Goal: Complete application form: Complete application form

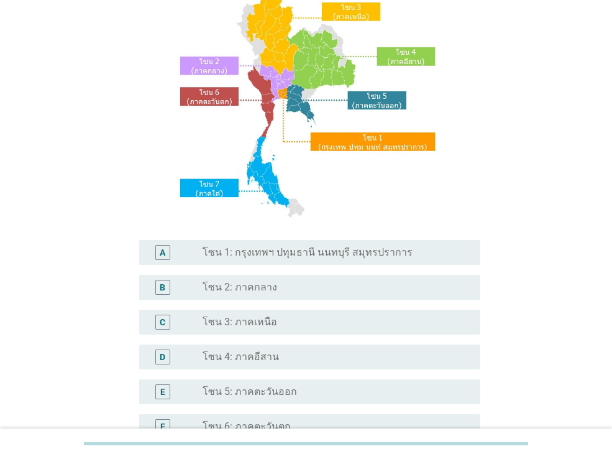
scroll to position [110, 0]
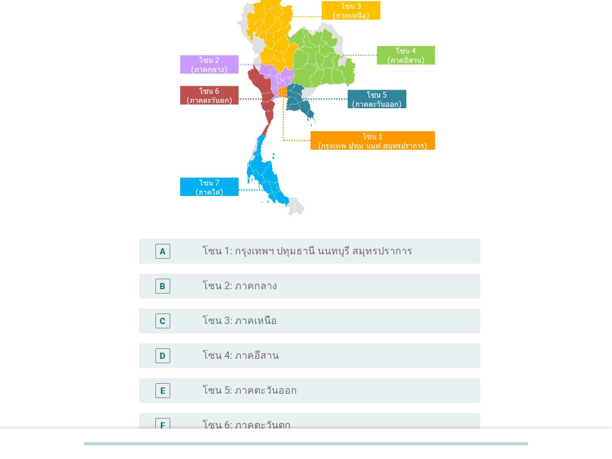
click at [423, 252] on div "radio_button_unchecked โซน 1: กรุงเทพฯ ปทุมธานี นนทบุรี สมุทรปราการ" at bounding box center [332, 251] width 258 height 12
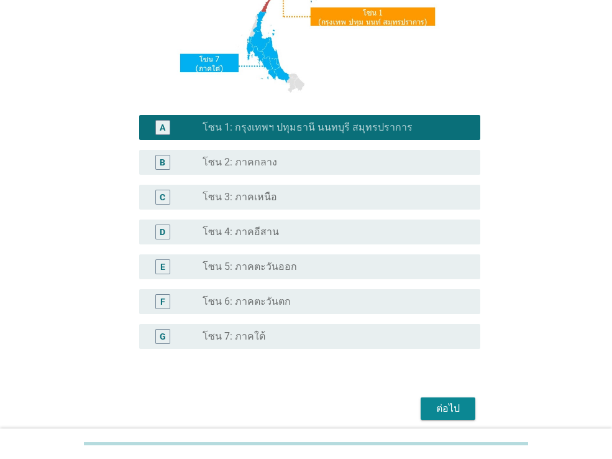
scroll to position [284, 0]
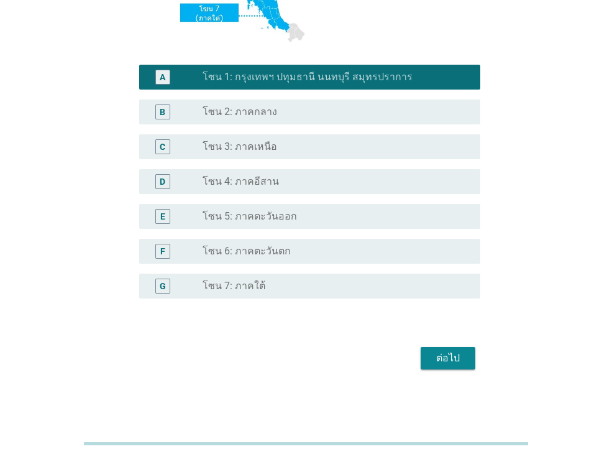
click at [458, 360] on div "ต่อไป" at bounding box center [448, 358] width 35 height 15
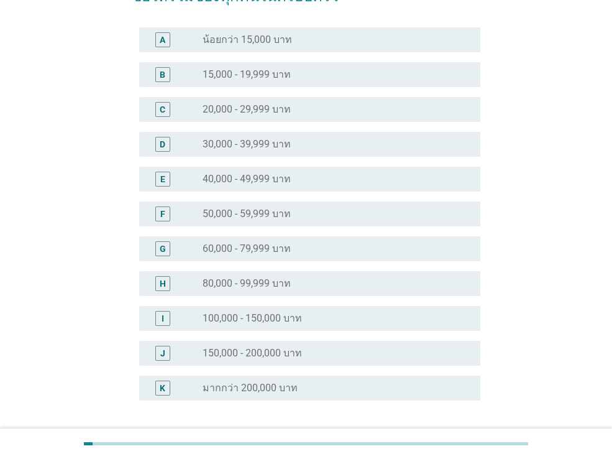
scroll to position [106, 0]
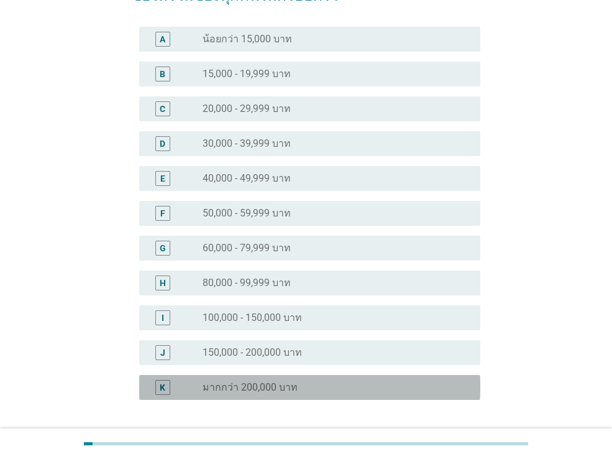
click at [369, 390] on div "radio_button_unchecked มากกว่า 200,000 บาท" at bounding box center [332, 387] width 258 height 12
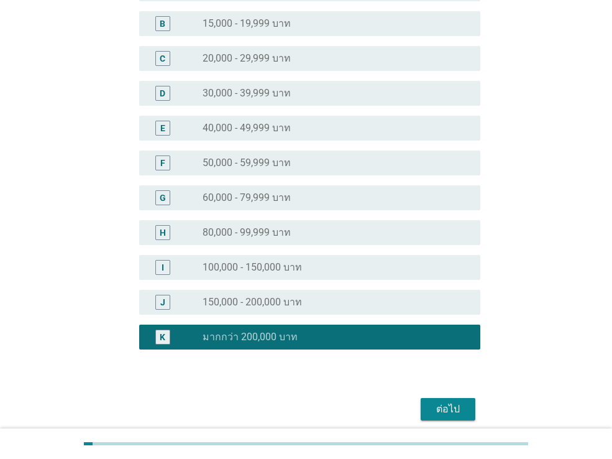
scroll to position [206, 0]
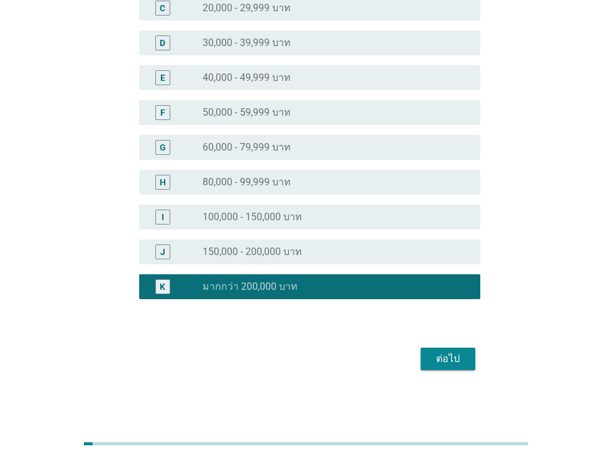
click at [452, 361] on div "ต่อไป" at bounding box center [448, 358] width 35 height 15
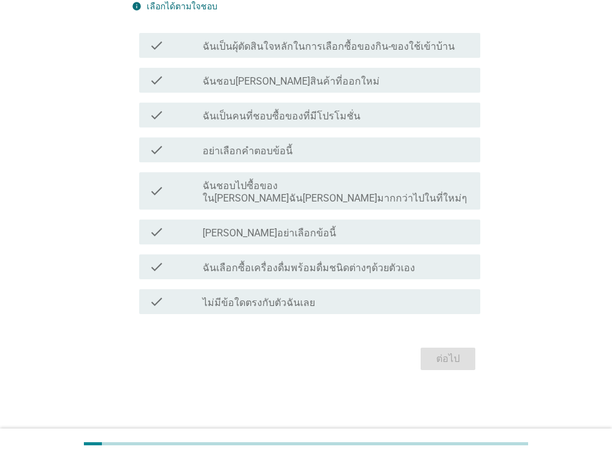
scroll to position [0, 0]
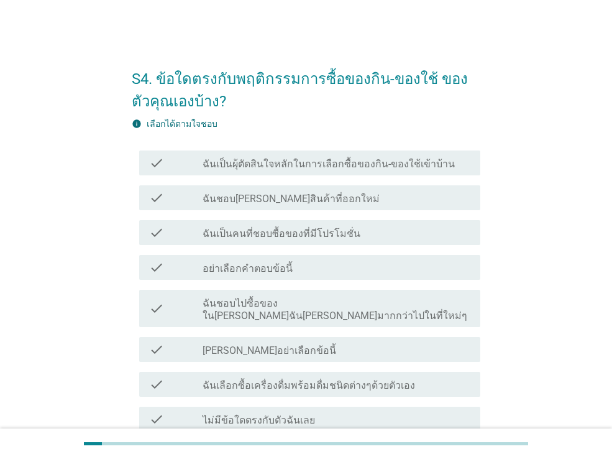
click at [309, 160] on label "ฉันเป็นผุ้ตัดสินใจหลักในการเลือกซื้อของกิน-ของใช้เข้าบ้าน" at bounding box center [329, 164] width 252 height 12
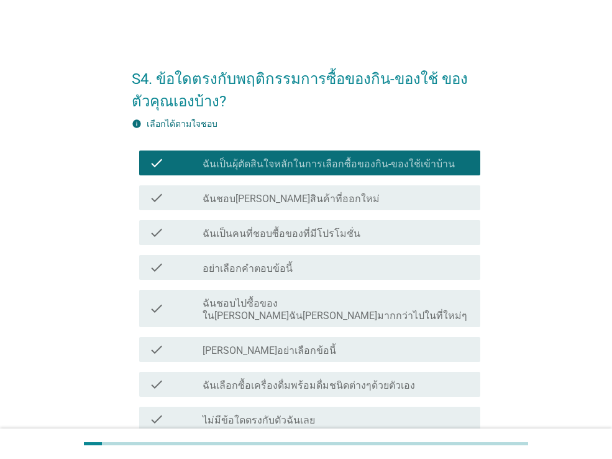
click at [312, 195] on label "ฉันชอบ[PERSON_NAME]สินค้าที่ออกใหม่" at bounding box center [291, 199] width 177 height 12
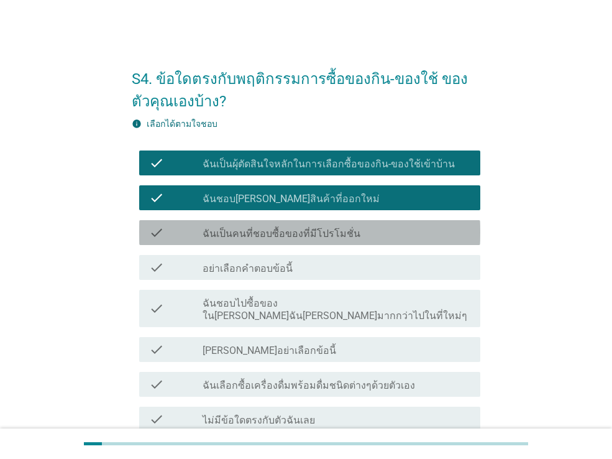
click at [370, 237] on div "check_box_outline_blank ฉันเป็นคนที่ชอบซื้อของที่มีโปรโมชั่น" at bounding box center [337, 232] width 268 height 15
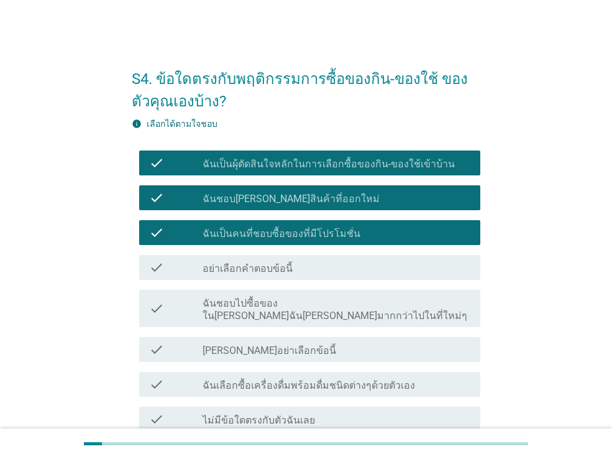
scroll to position [105, 0]
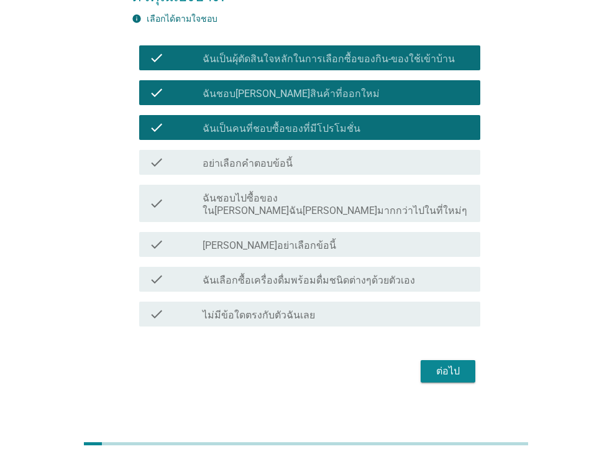
click at [380, 274] on label "ฉันเลือกซื้อเครื่องดื่มพร้อมดื่มชนิดต่างๆด้วยตัวเอง" at bounding box center [309, 280] width 213 height 12
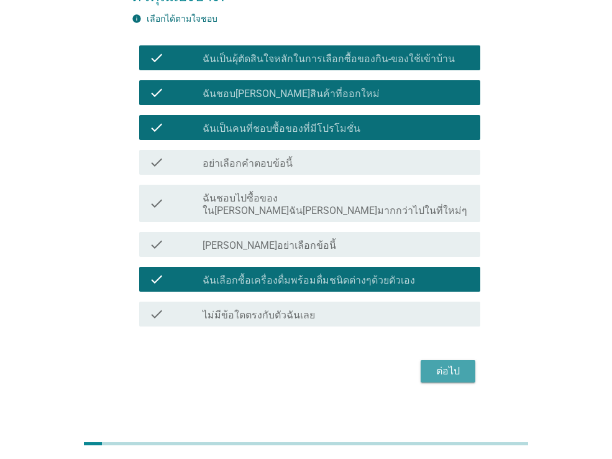
click at [457, 364] on div "ต่อไป" at bounding box center [448, 371] width 35 height 15
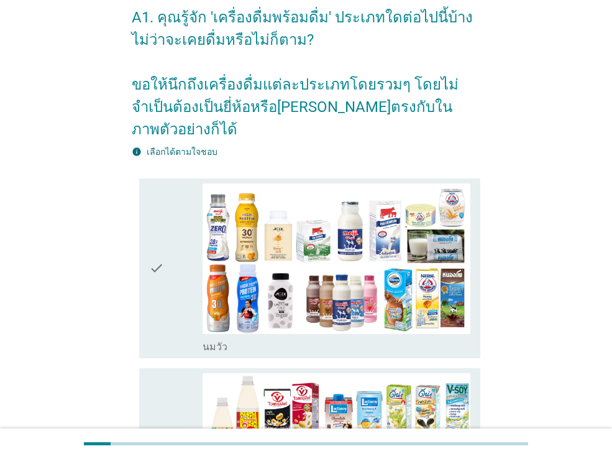
scroll to position [62, 0]
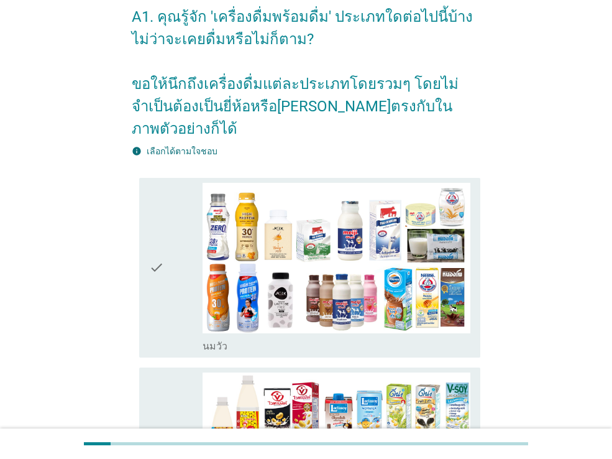
click at [163, 267] on icon "check" at bounding box center [156, 268] width 15 height 170
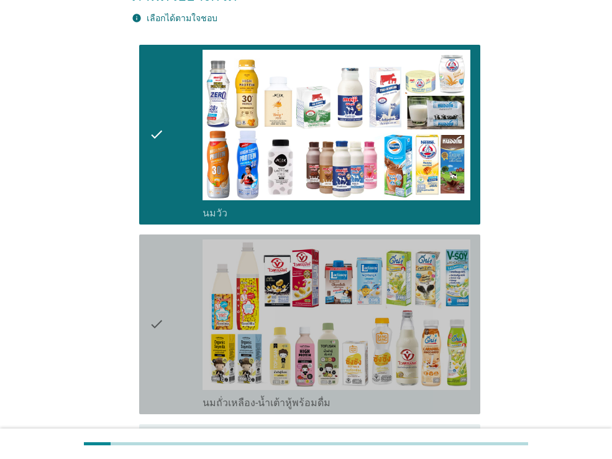
click at [163, 267] on icon "check" at bounding box center [156, 324] width 15 height 170
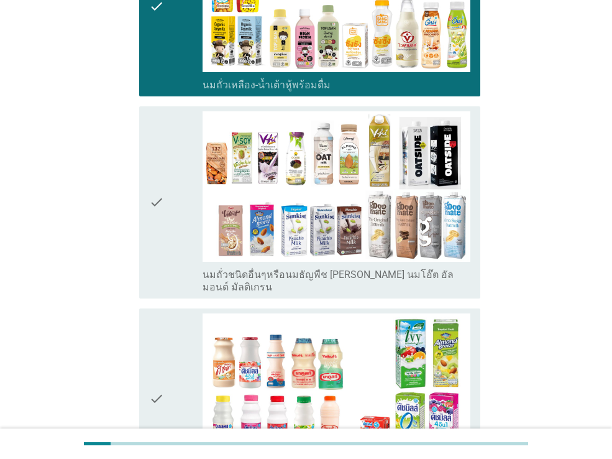
scroll to position [536, 0]
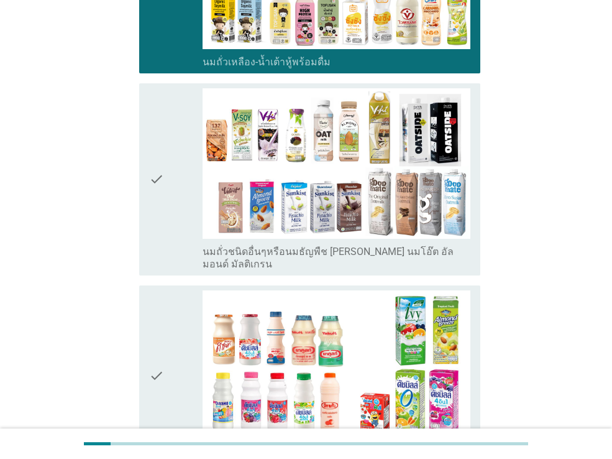
click at [159, 212] on icon "check" at bounding box center [156, 179] width 15 height 182
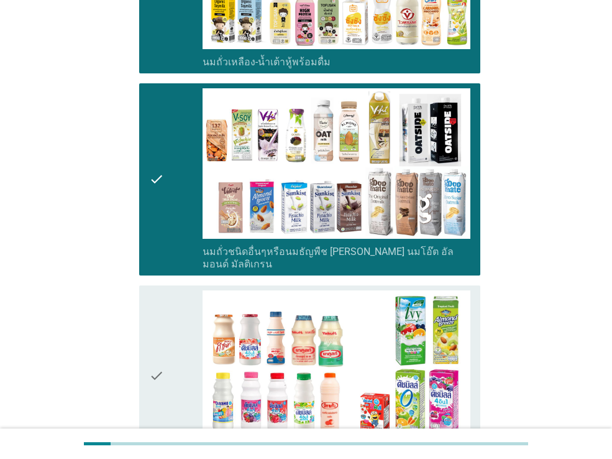
click at [154, 332] on icon "check" at bounding box center [156, 375] width 15 height 170
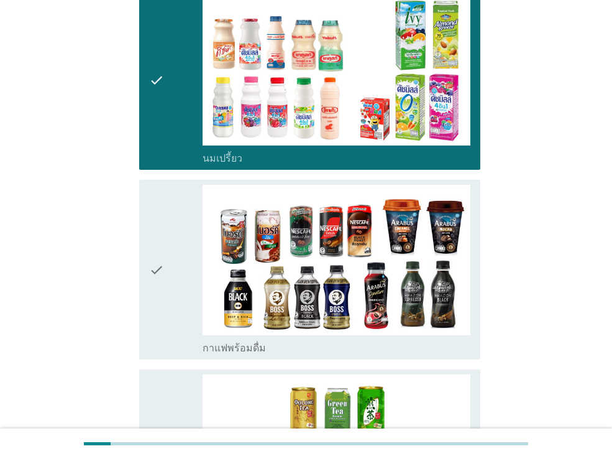
scroll to position [842, 0]
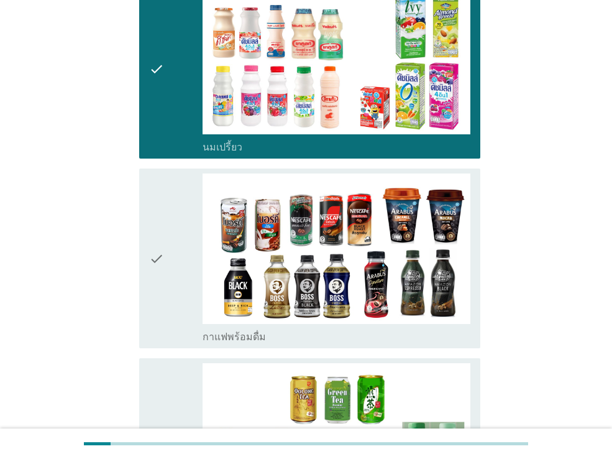
click at [151, 273] on icon "check" at bounding box center [156, 258] width 15 height 170
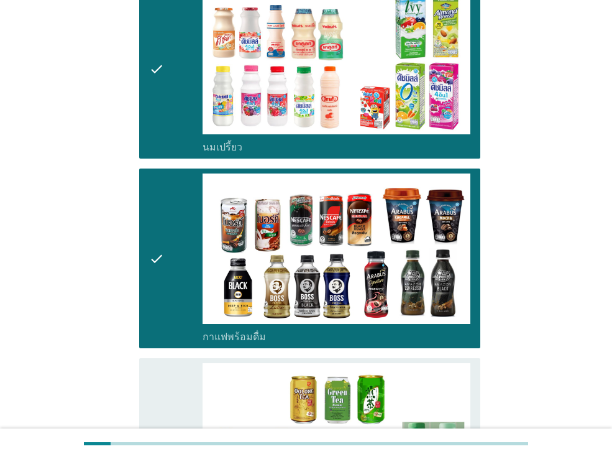
scroll to position [1094, 0]
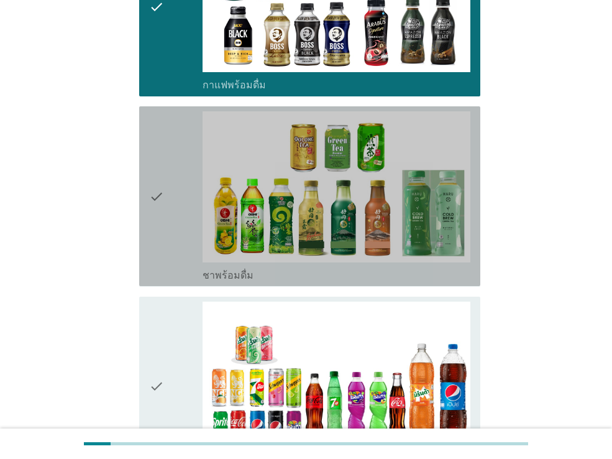
click at [152, 208] on icon "check" at bounding box center [156, 196] width 15 height 170
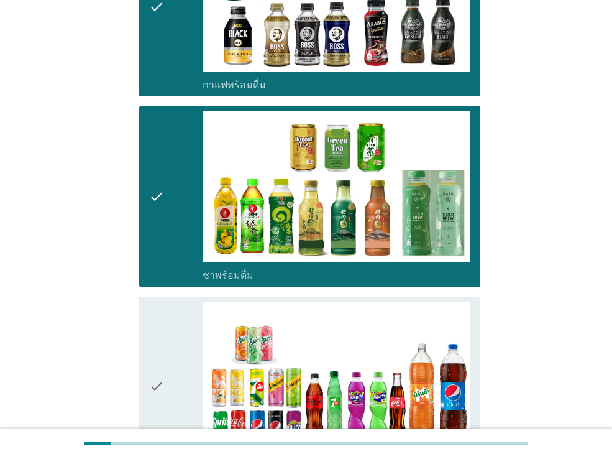
click at [155, 354] on icon "check" at bounding box center [156, 386] width 15 height 170
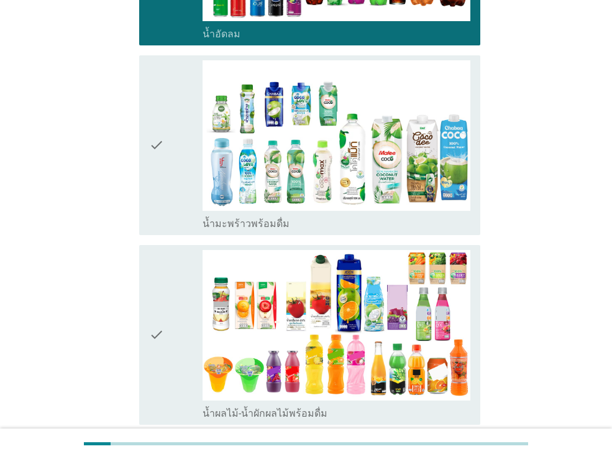
scroll to position [1537, 0]
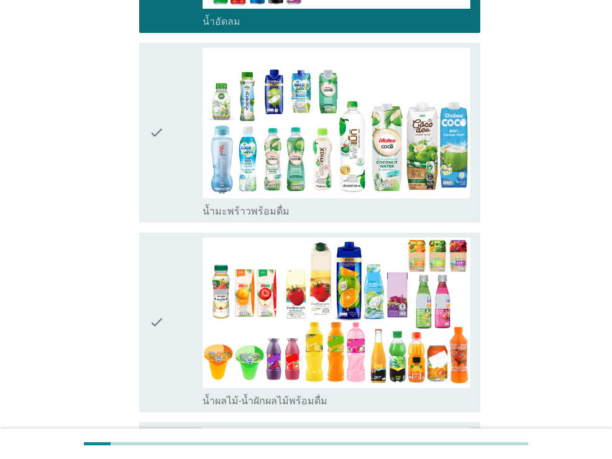
click at [183, 168] on div "check" at bounding box center [175, 133] width 53 height 170
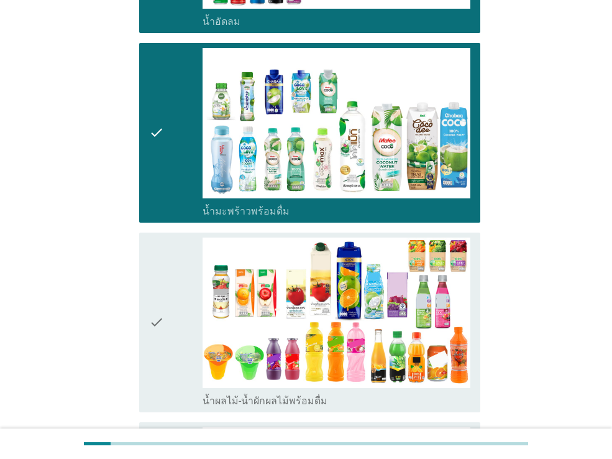
click at [180, 293] on div "check" at bounding box center [175, 322] width 53 height 170
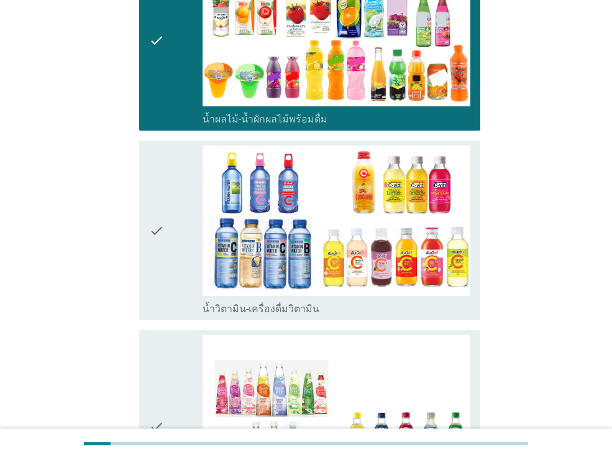
scroll to position [1944, 0]
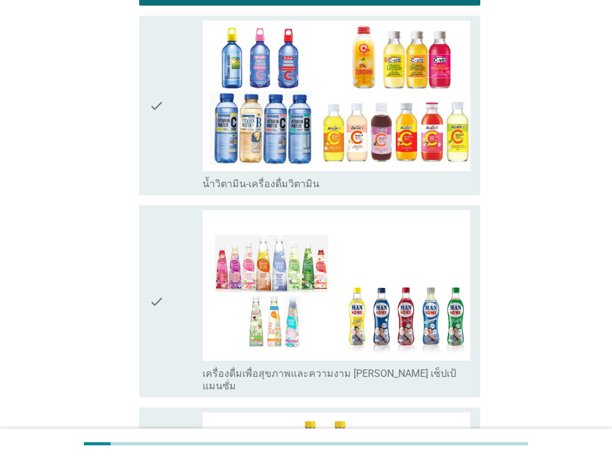
click at [159, 113] on icon "check" at bounding box center [156, 106] width 15 height 170
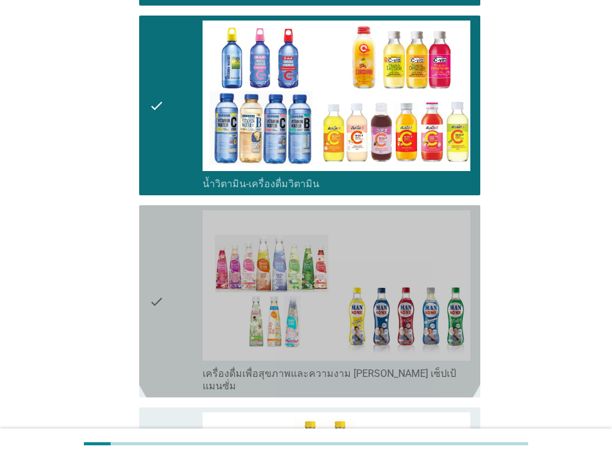
click at [152, 283] on icon "check" at bounding box center [156, 301] width 15 height 182
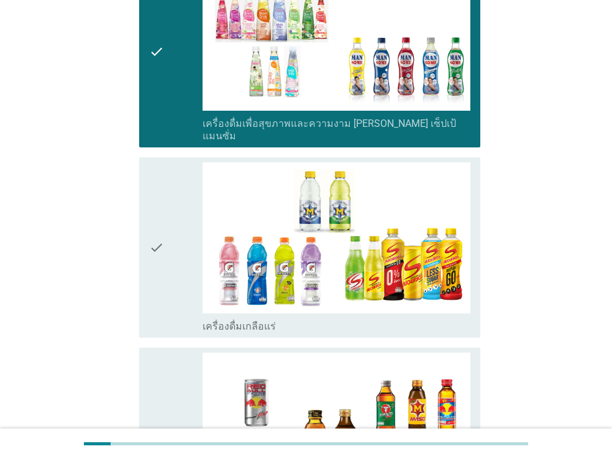
click at [157, 241] on icon "check" at bounding box center [156, 247] width 15 height 170
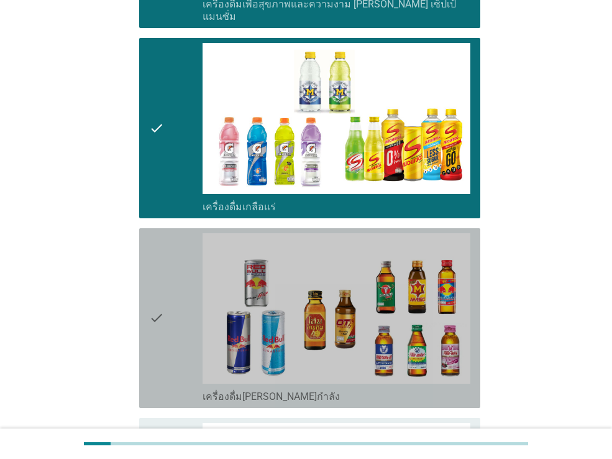
click at [158, 242] on icon "check" at bounding box center [156, 318] width 15 height 170
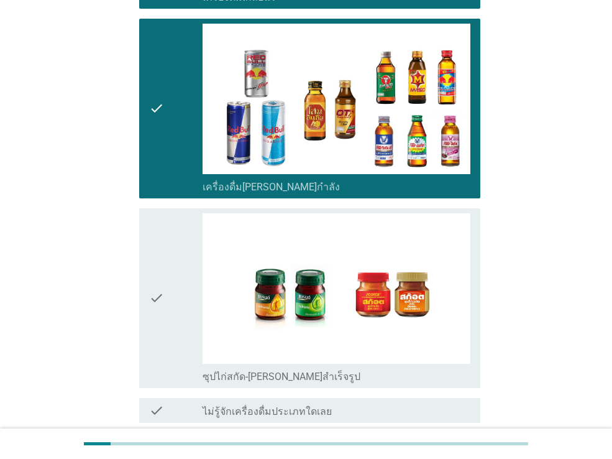
scroll to position [2606, 0]
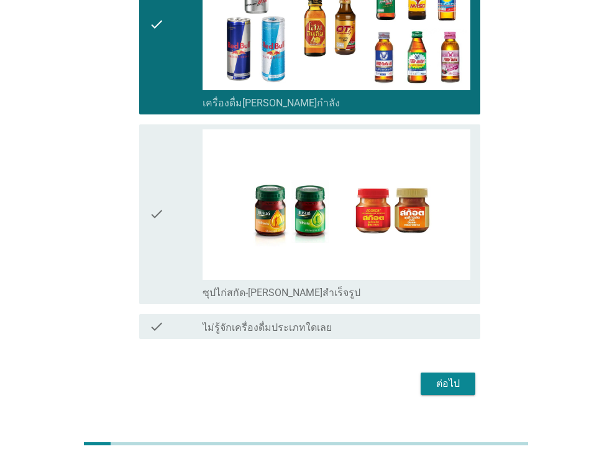
click at [156, 209] on icon "check" at bounding box center [156, 214] width 15 height 170
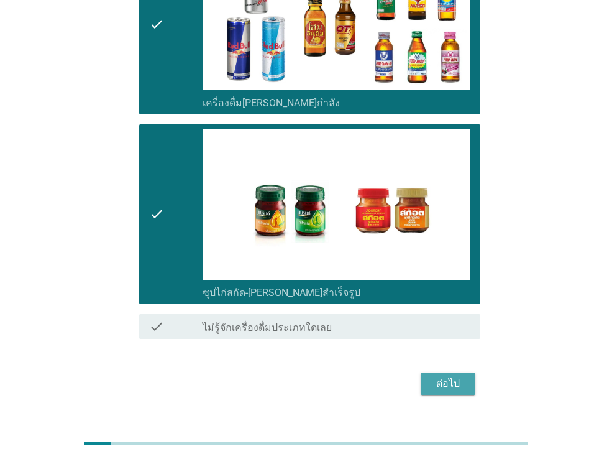
click at [451, 376] on div "ต่อไป" at bounding box center [448, 383] width 35 height 15
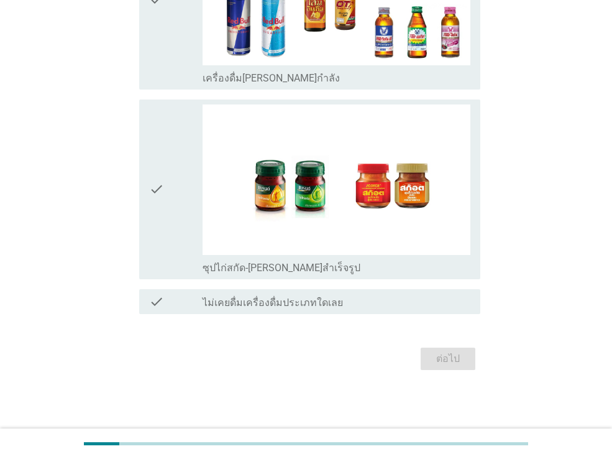
scroll to position [0, 0]
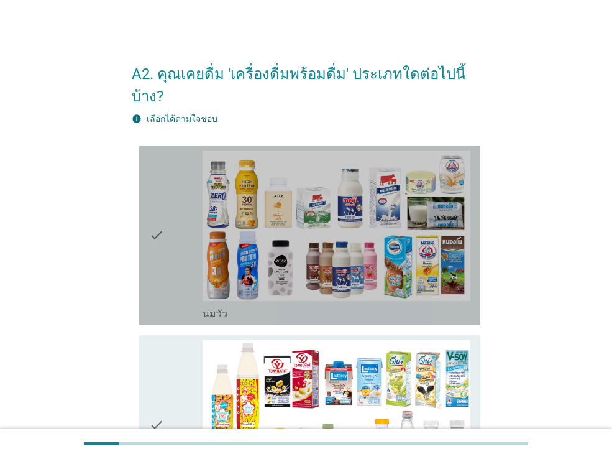
click at [180, 262] on div "check" at bounding box center [175, 235] width 53 height 170
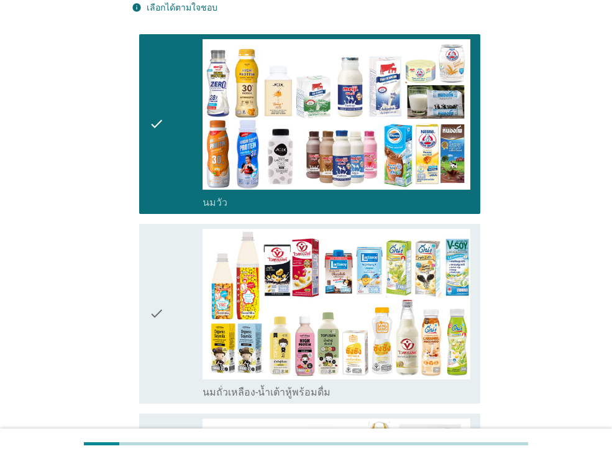
click at [185, 310] on div "check" at bounding box center [175, 314] width 53 height 170
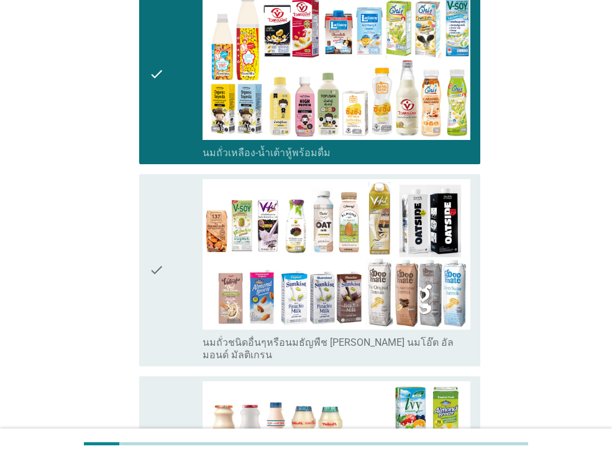
scroll to position [362, 0]
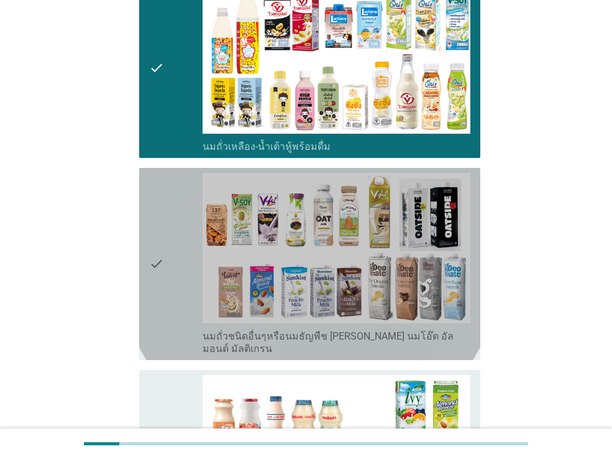
click at [177, 301] on div "check" at bounding box center [175, 264] width 53 height 182
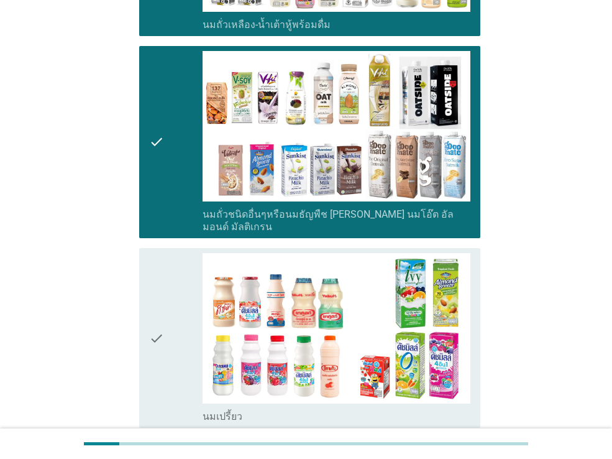
click at [177, 301] on div "check" at bounding box center [175, 338] width 53 height 170
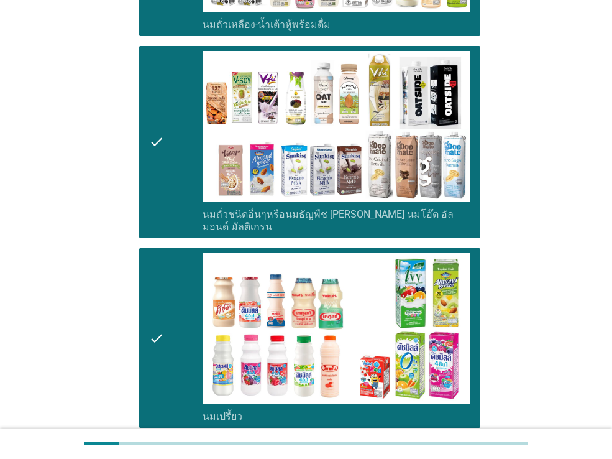
scroll to position [604, 0]
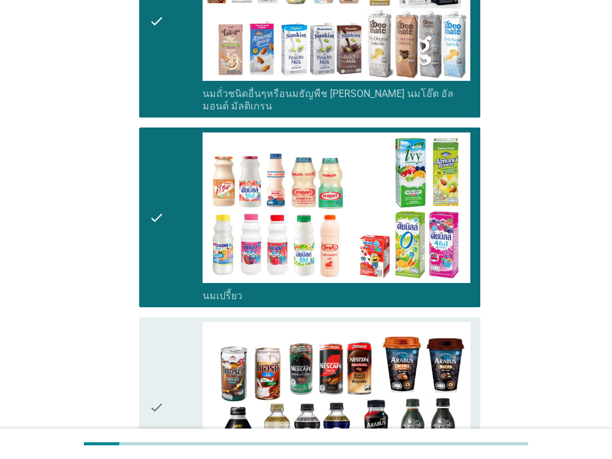
click at [181, 322] on div "check" at bounding box center [175, 407] width 53 height 170
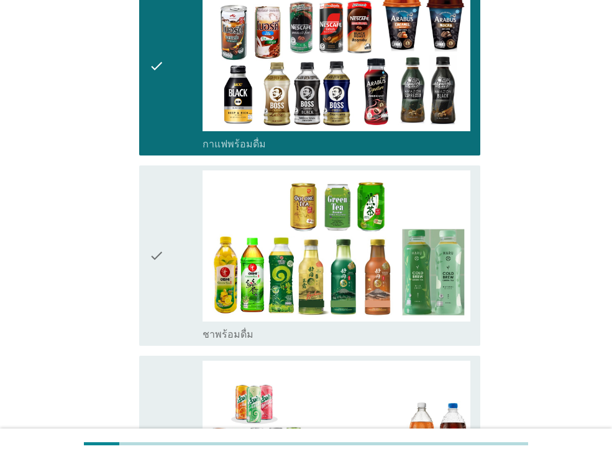
scroll to position [975, 0]
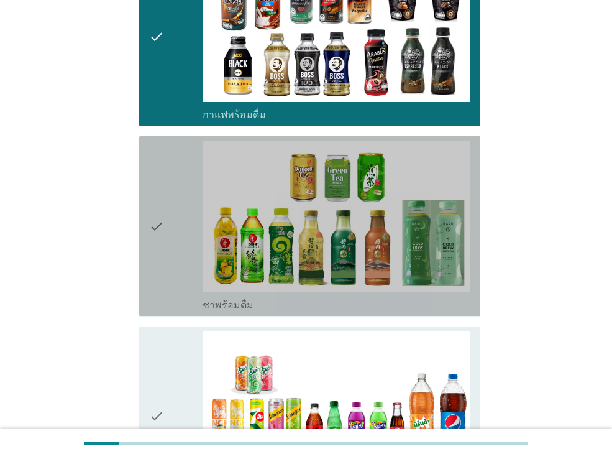
click at [168, 235] on div "check" at bounding box center [175, 226] width 53 height 170
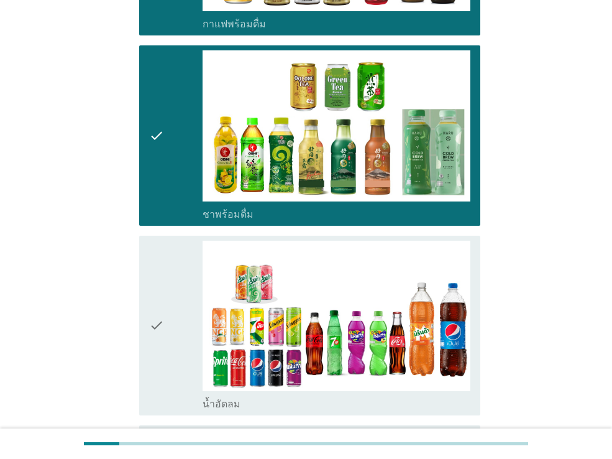
scroll to position [1068, 0]
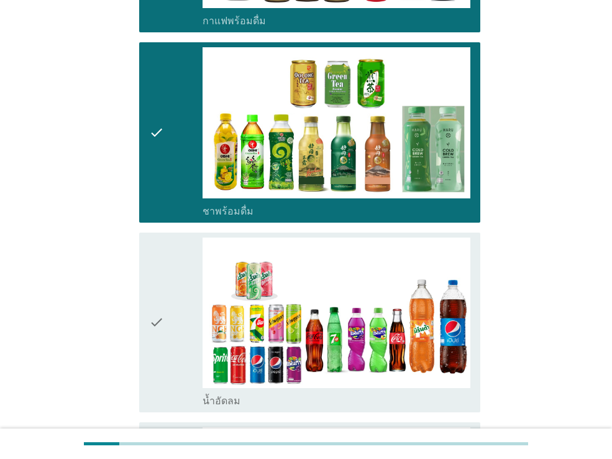
click at [150, 329] on icon "check" at bounding box center [156, 322] width 15 height 170
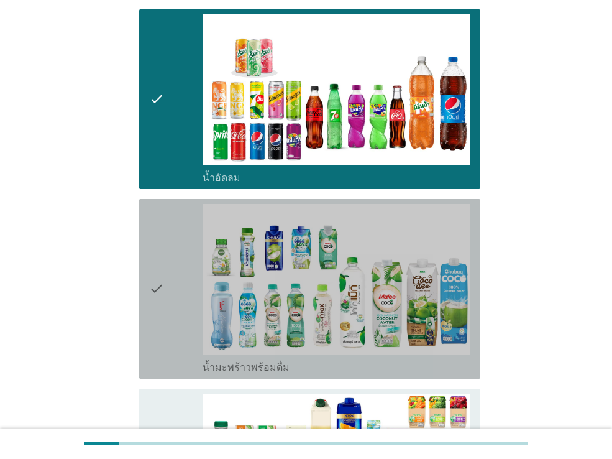
click at [152, 322] on icon "check" at bounding box center [156, 289] width 15 height 170
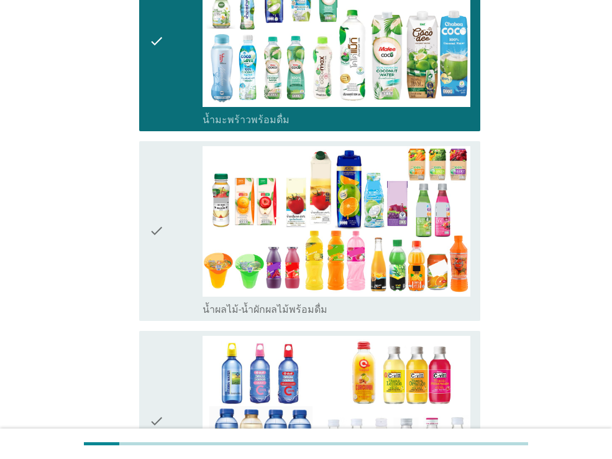
click at [141, 269] on div "check check_box_outline_blank น้ำผลไม้-น้ำผักผลไม้พร้อมดื่ม" at bounding box center [309, 231] width 341 height 180
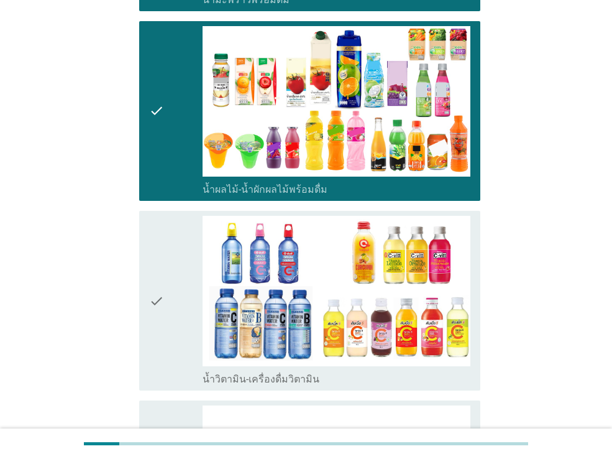
scroll to position [1775, 0]
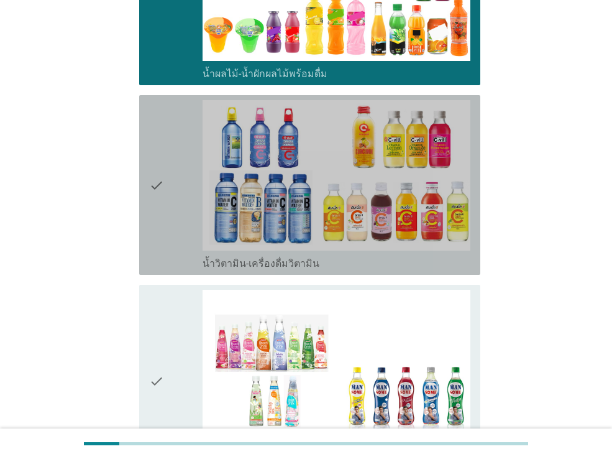
click at [159, 217] on icon "check" at bounding box center [156, 185] width 15 height 170
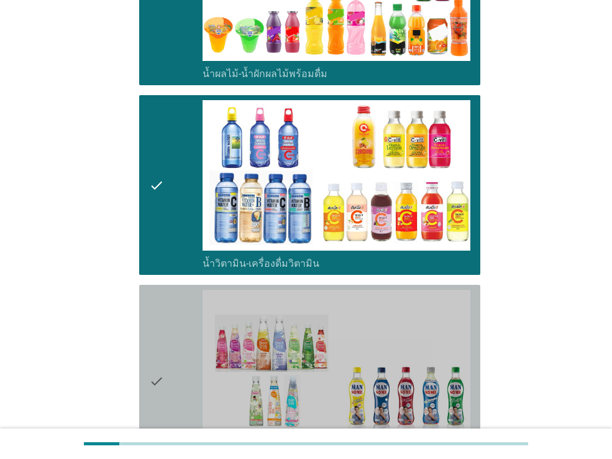
click at [172, 370] on div "check" at bounding box center [175, 381] width 53 height 182
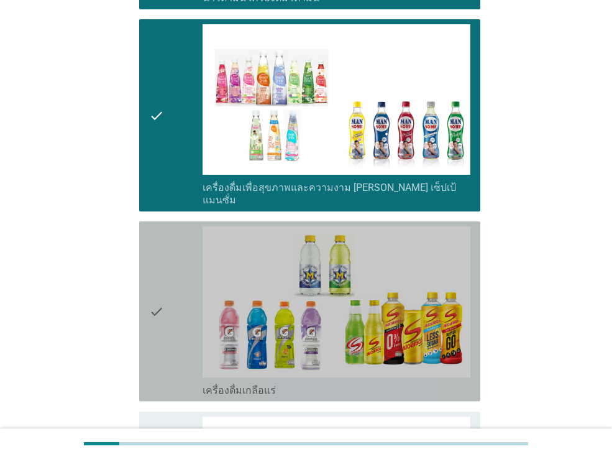
click at [159, 341] on icon "check" at bounding box center [156, 311] width 15 height 170
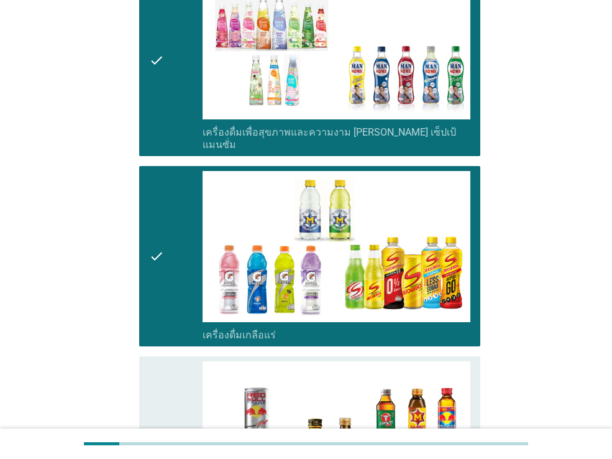
scroll to position [2163, 0]
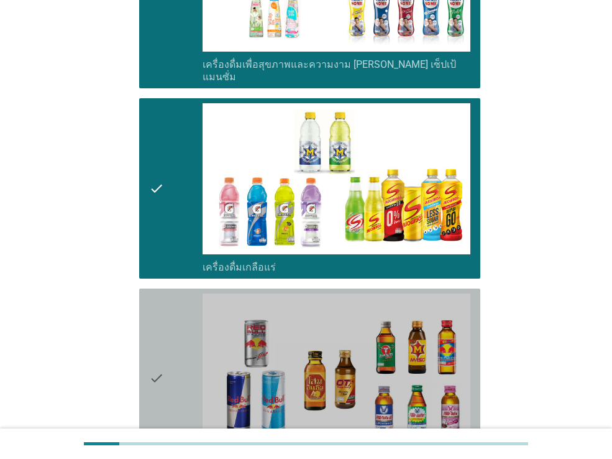
click at [158, 341] on icon "check" at bounding box center [156, 378] width 15 height 170
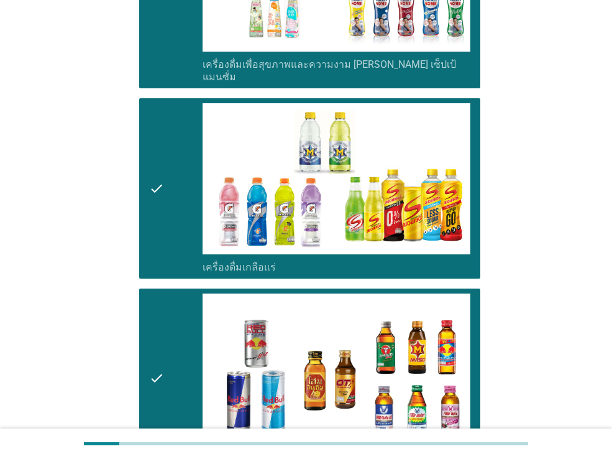
click at [158, 341] on icon "check" at bounding box center [156, 378] width 15 height 170
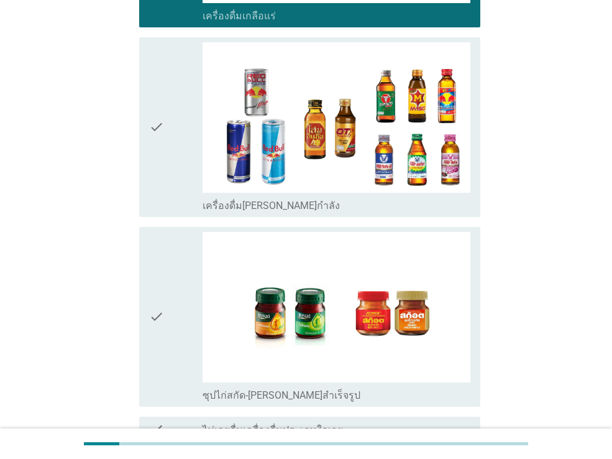
click at [159, 339] on icon "check" at bounding box center [156, 317] width 15 height 170
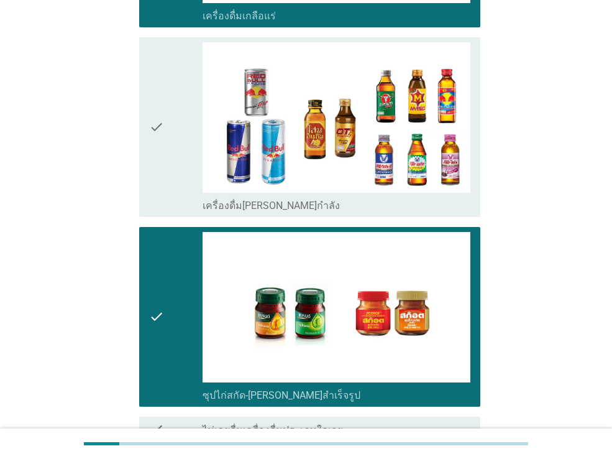
scroll to position [2517, 0]
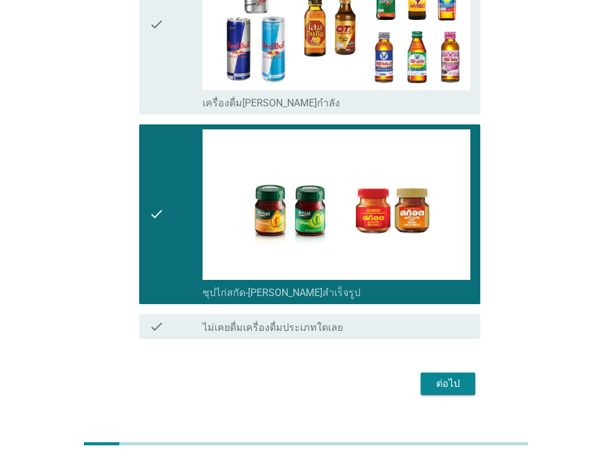
click at [446, 376] on div "ต่อไป" at bounding box center [448, 383] width 35 height 15
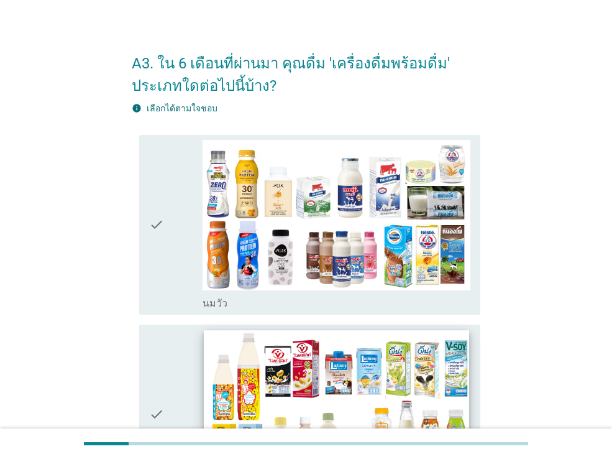
scroll to position [17, 0]
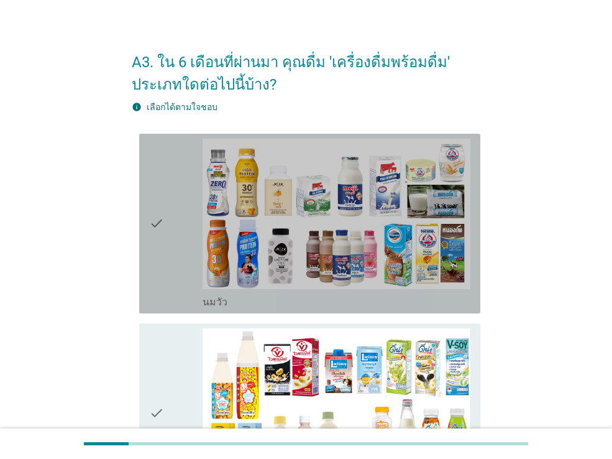
click at [156, 285] on icon "check" at bounding box center [156, 224] width 15 height 170
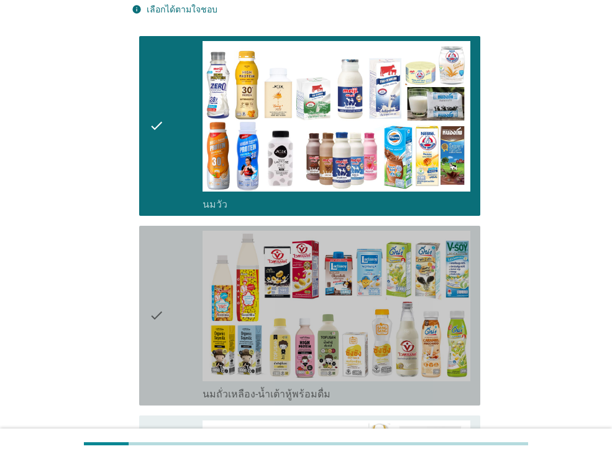
click at [158, 290] on icon "check" at bounding box center [156, 316] width 15 height 170
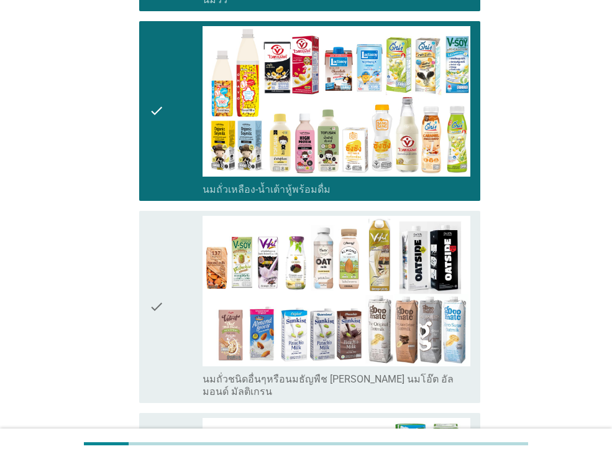
scroll to position [331, 0]
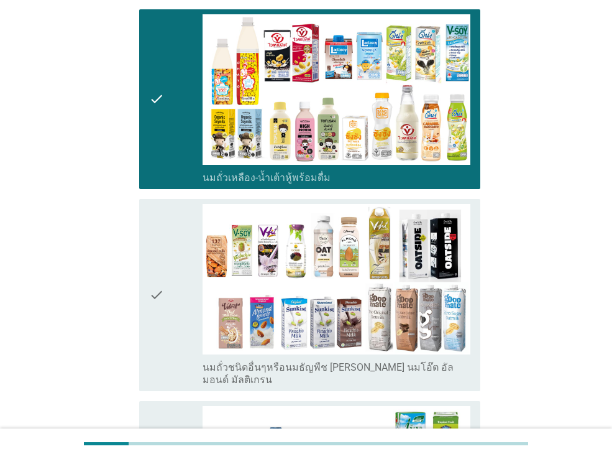
click at [158, 289] on icon "check" at bounding box center [156, 295] width 15 height 182
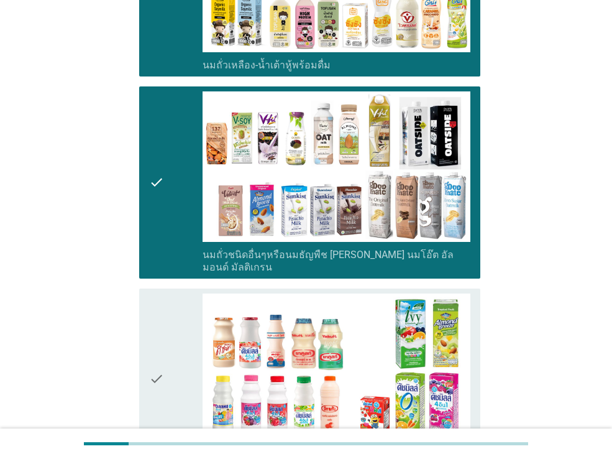
click at [158, 293] on icon "check" at bounding box center [156, 378] width 15 height 170
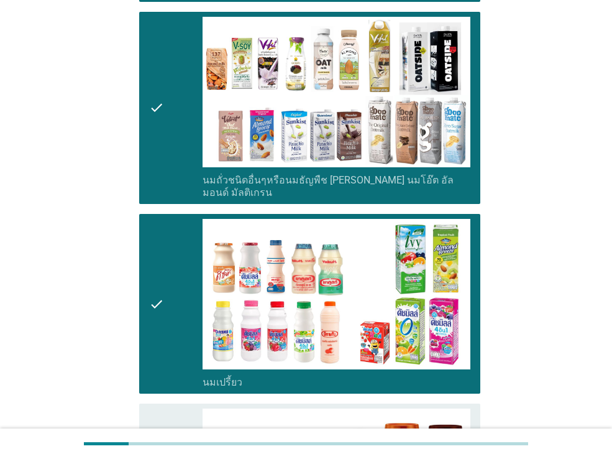
scroll to position [692, 0]
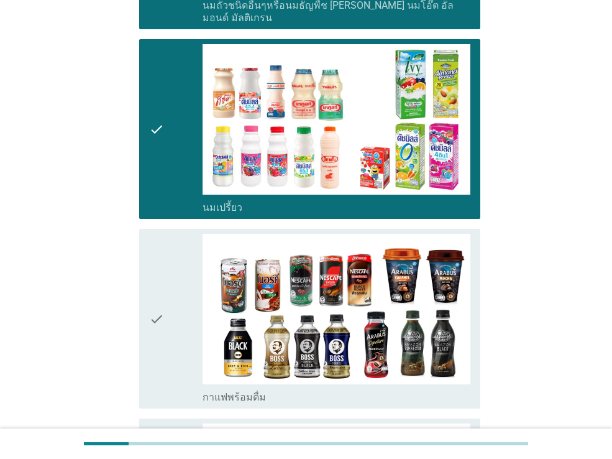
click at [158, 289] on icon "check" at bounding box center [156, 319] width 15 height 170
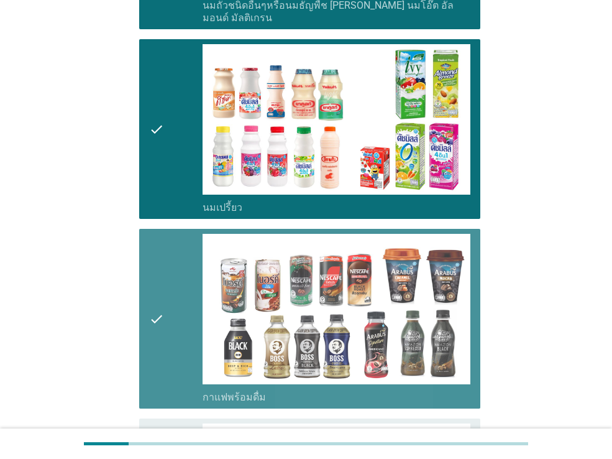
click at [158, 289] on icon "check" at bounding box center [156, 319] width 15 height 170
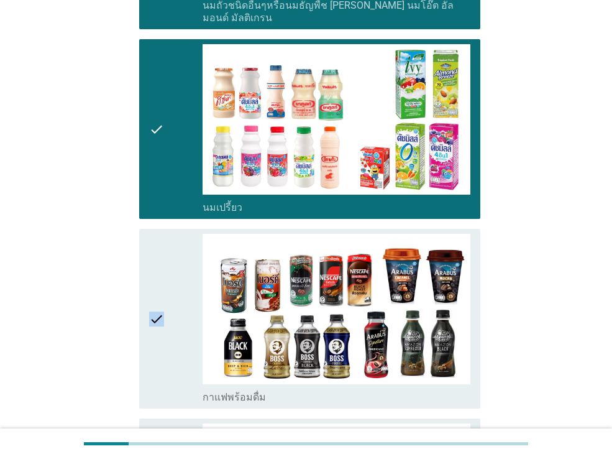
click at [158, 289] on icon "check" at bounding box center [156, 319] width 15 height 170
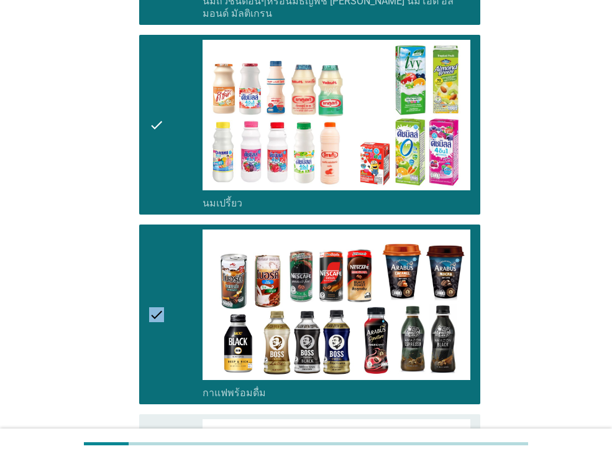
scroll to position [962, 0]
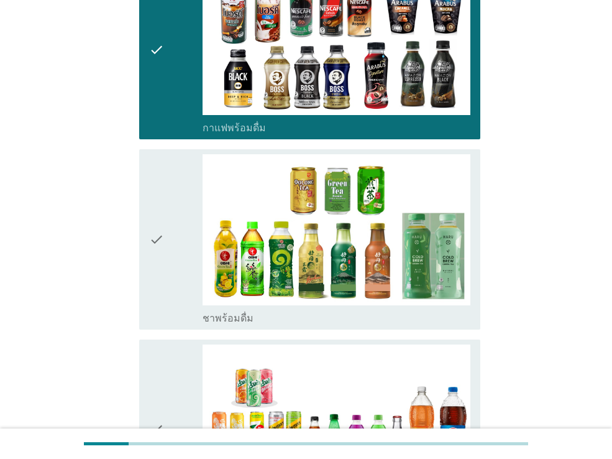
click at [158, 289] on icon "check" at bounding box center [156, 239] width 15 height 170
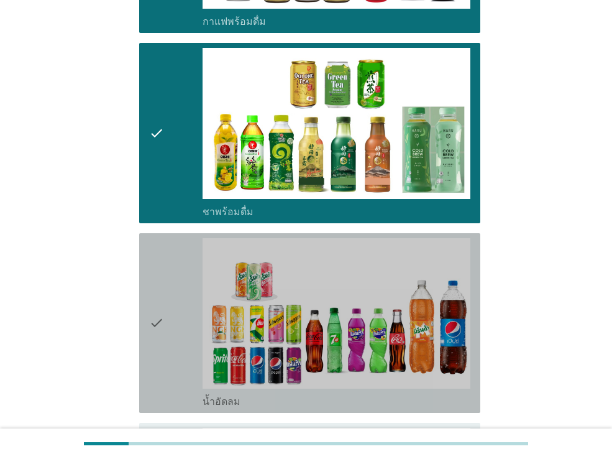
click at [158, 289] on icon "check" at bounding box center [156, 323] width 15 height 170
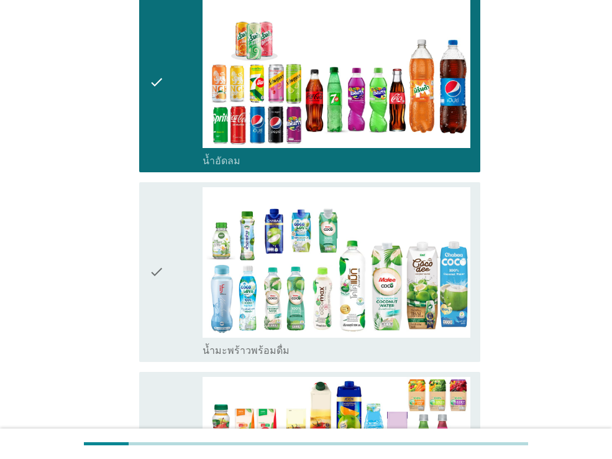
click at [158, 289] on icon "check" at bounding box center [156, 272] width 15 height 170
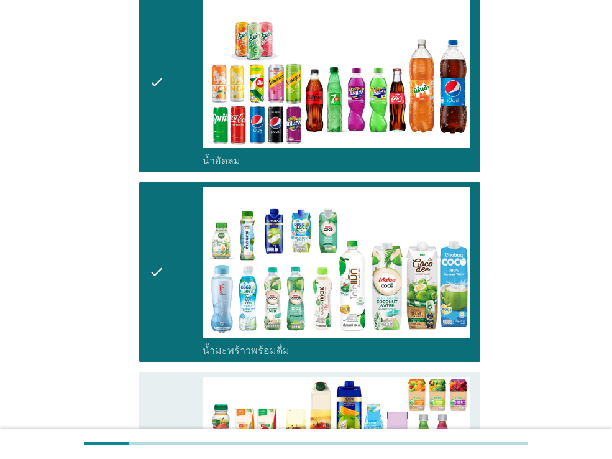
scroll to position [1557, 0]
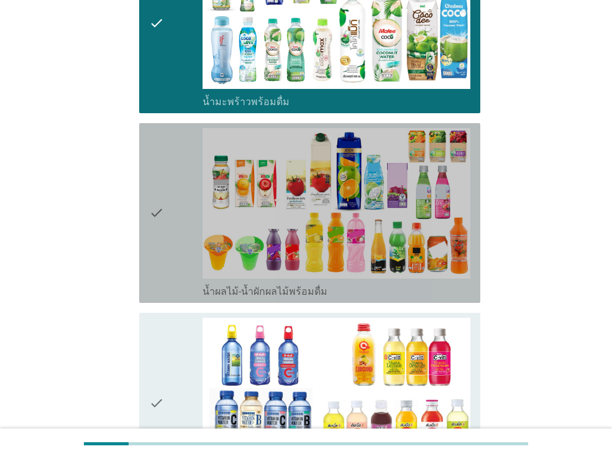
click at [153, 250] on icon "check" at bounding box center [156, 213] width 15 height 170
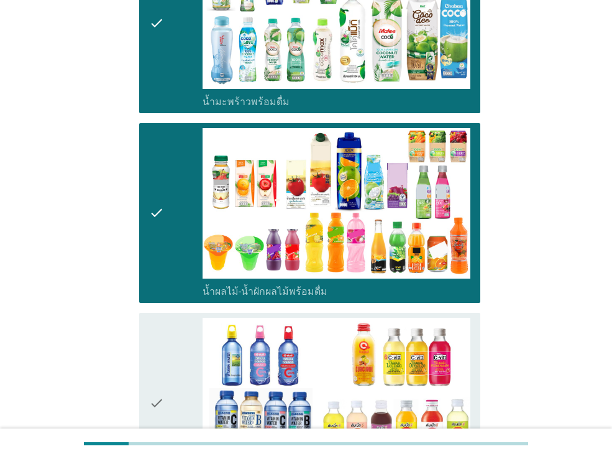
click at [164, 347] on div "check" at bounding box center [175, 403] width 53 height 170
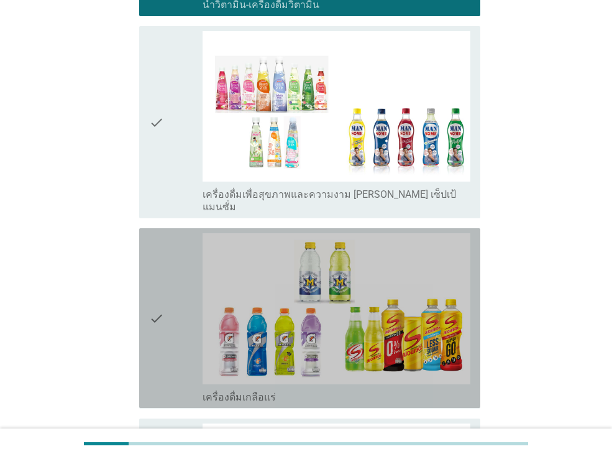
click at [167, 343] on div "check" at bounding box center [175, 318] width 53 height 170
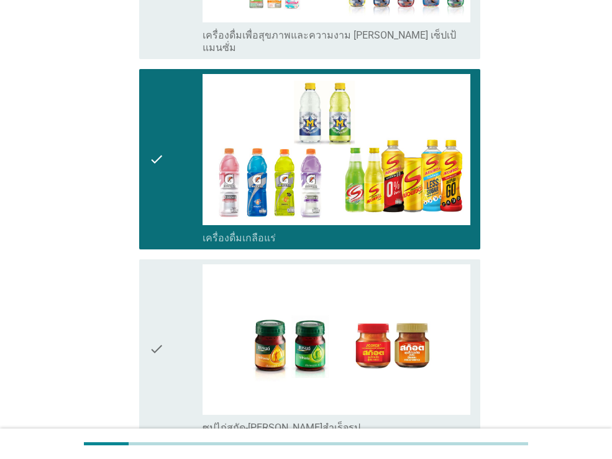
scroll to position [2327, 0]
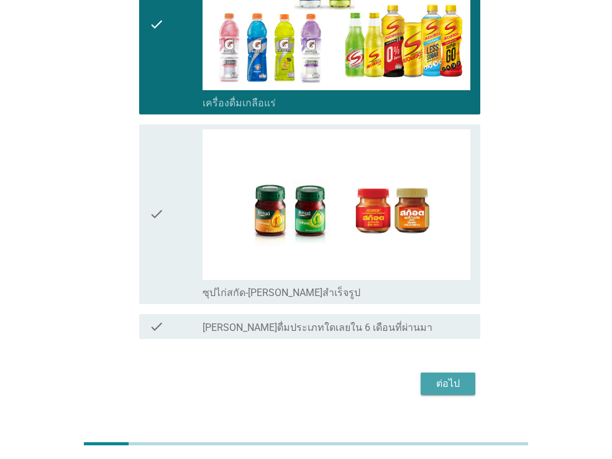
click at [438, 376] on div "ต่อไป" at bounding box center [448, 383] width 35 height 15
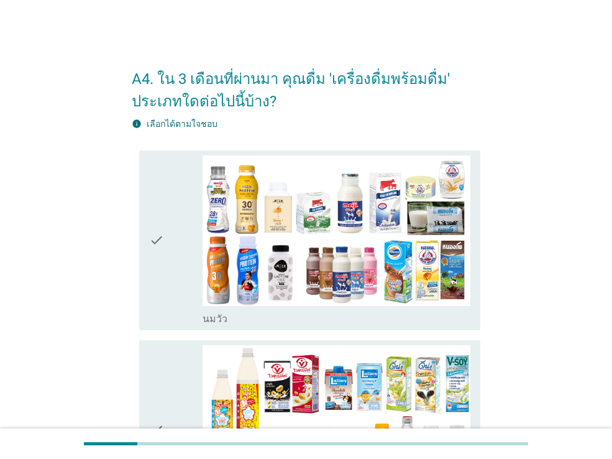
click at [166, 291] on div "check" at bounding box center [175, 240] width 53 height 170
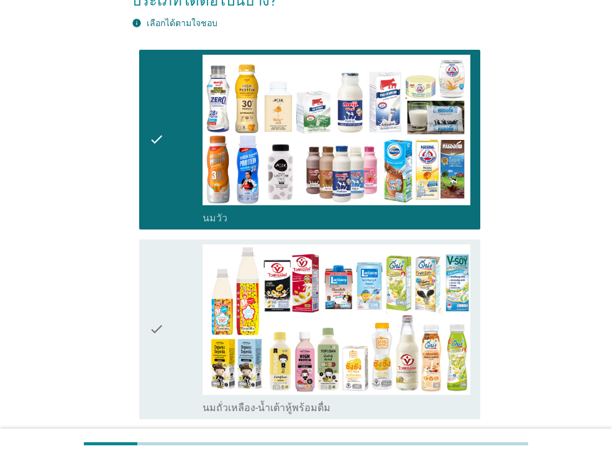
scroll to position [131, 0]
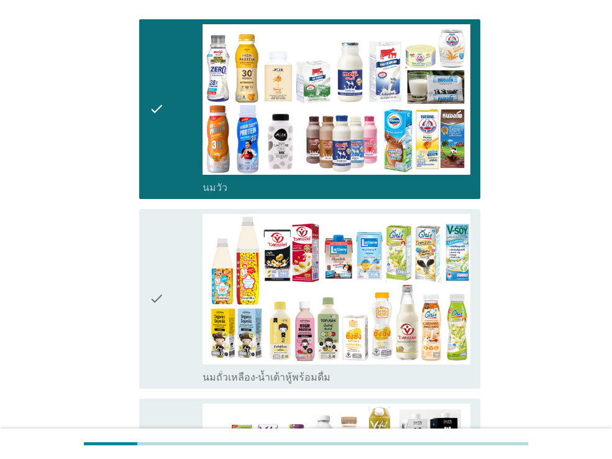
click at [158, 315] on icon "check" at bounding box center [156, 299] width 15 height 170
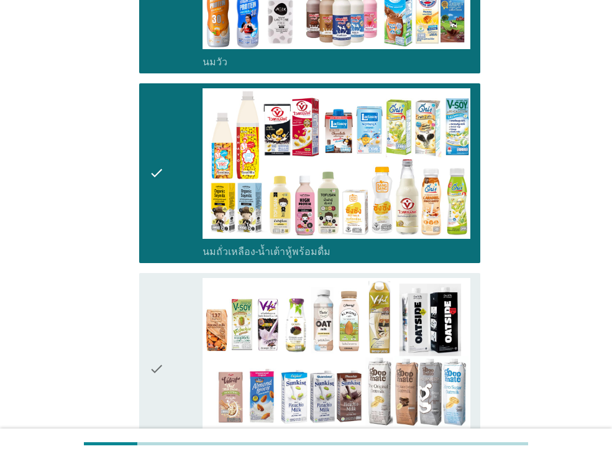
scroll to position [395, 0]
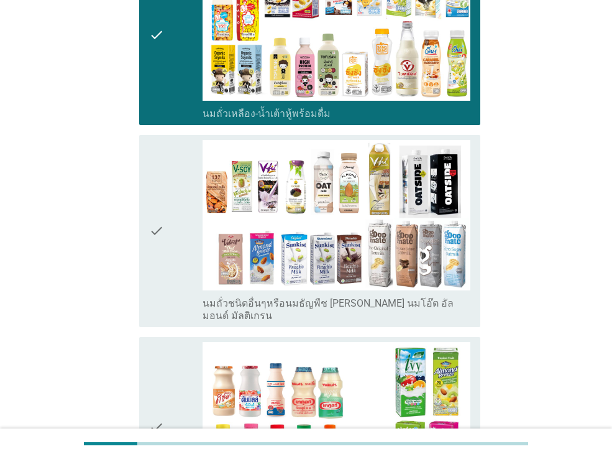
click at [159, 315] on div "check check_box_outline_blank นมถั่วชนิดอื่นๆหรือนมธัญพืช [PERSON_NAME] นมโอ๊ต …" at bounding box center [306, 231] width 349 height 202
click at [159, 290] on icon "check" at bounding box center [156, 231] width 15 height 182
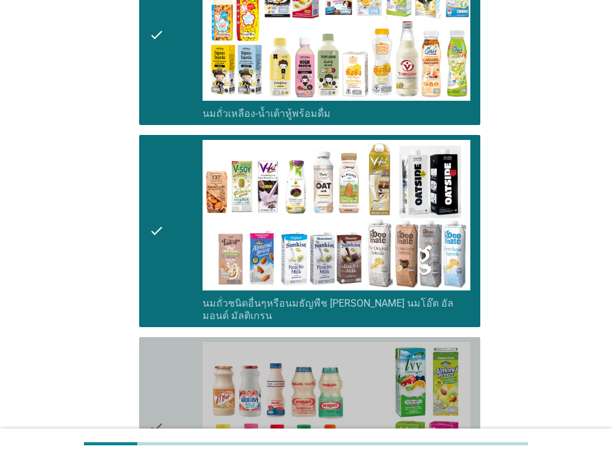
click at [153, 374] on icon "check" at bounding box center [156, 427] width 15 height 170
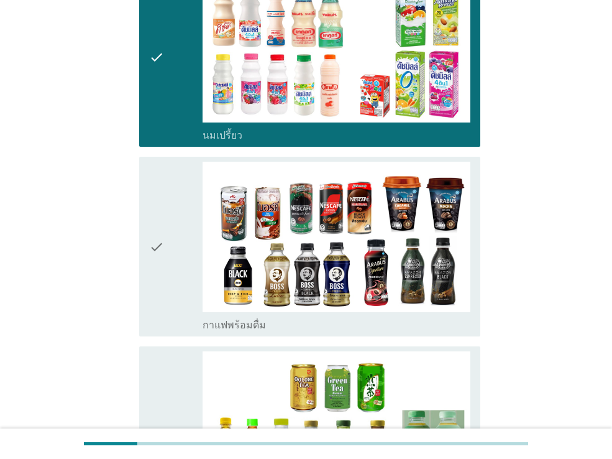
scroll to position [765, 0]
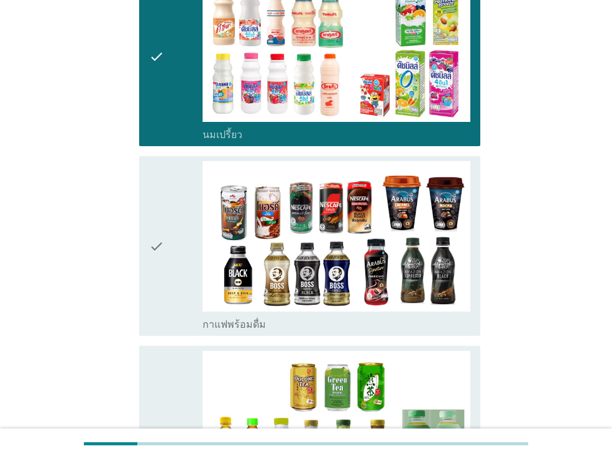
click at [152, 284] on icon "check" at bounding box center [156, 246] width 15 height 170
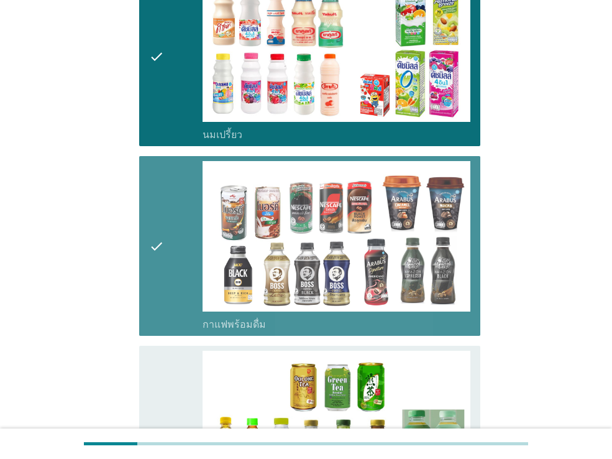
click at [151, 385] on icon "check" at bounding box center [156, 436] width 15 height 170
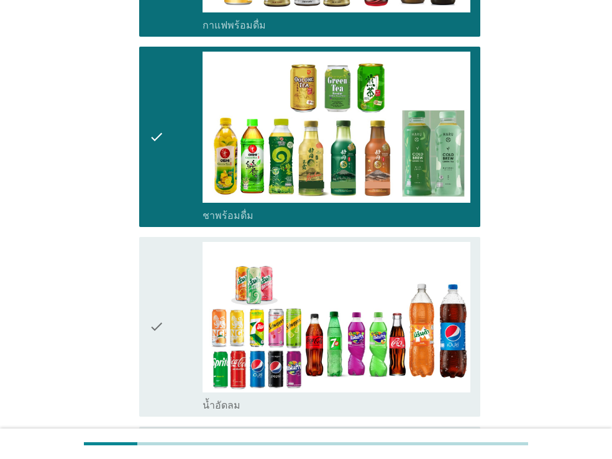
scroll to position [1143, 0]
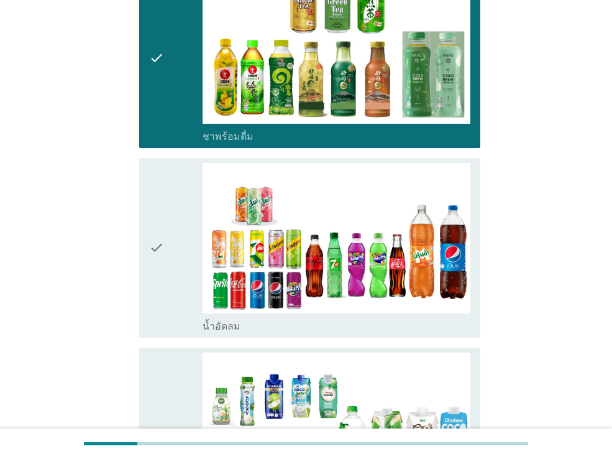
click at [150, 279] on icon "check" at bounding box center [156, 248] width 15 height 170
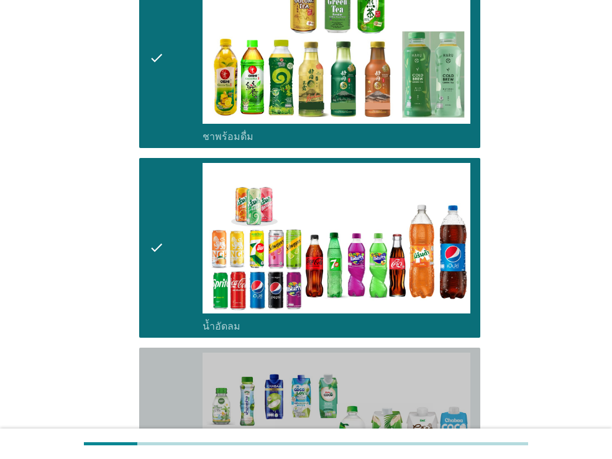
click at [149, 380] on icon "check" at bounding box center [156, 437] width 15 height 170
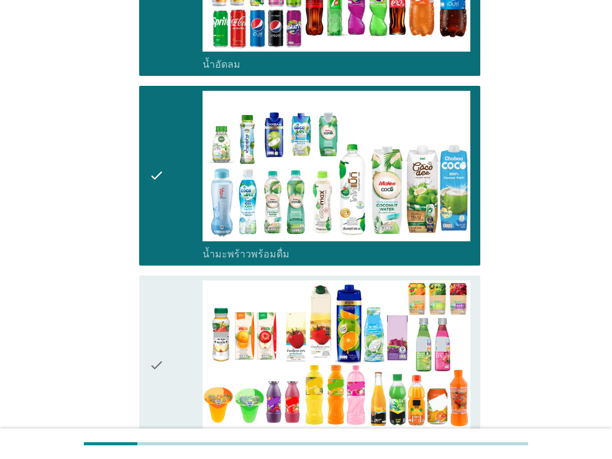
scroll to position [1532, 0]
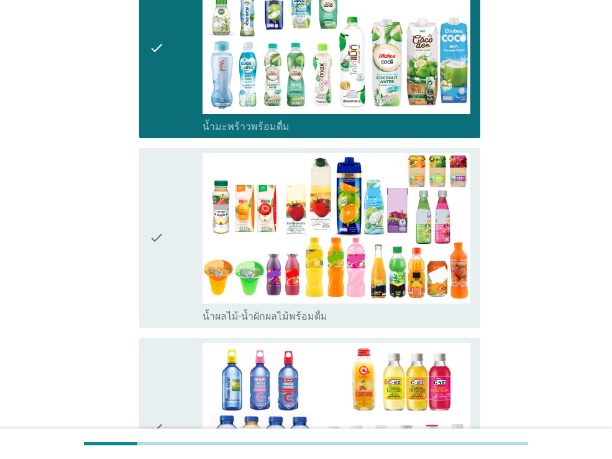
click at [153, 279] on icon "check" at bounding box center [156, 238] width 15 height 170
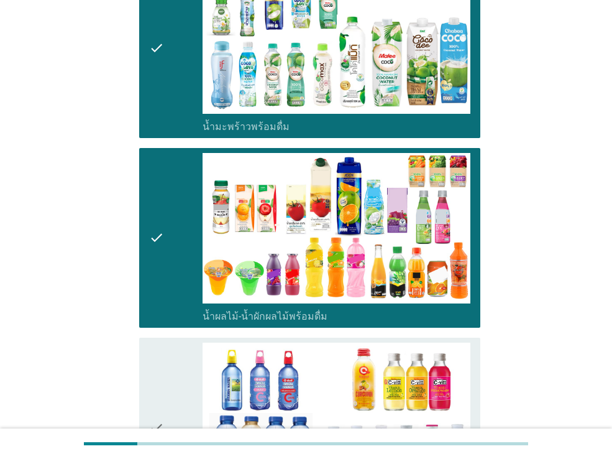
click at [148, 390] on div "check check_box_outline_blank น้ำวิตามิน-เครื่องดื่มวิตามิน" at bounding box center [309, 428] width 341 height 180
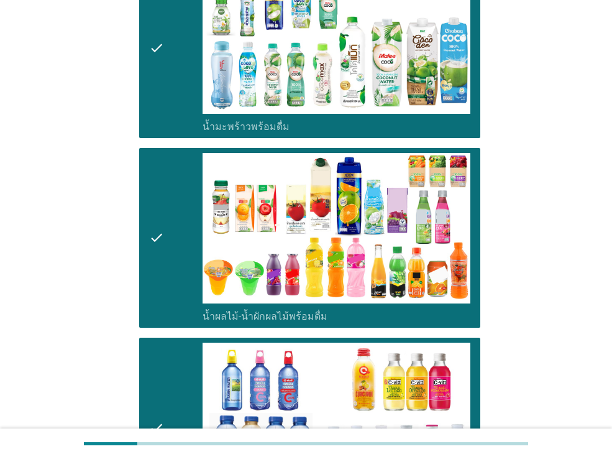
scroll to position [1948, 0]
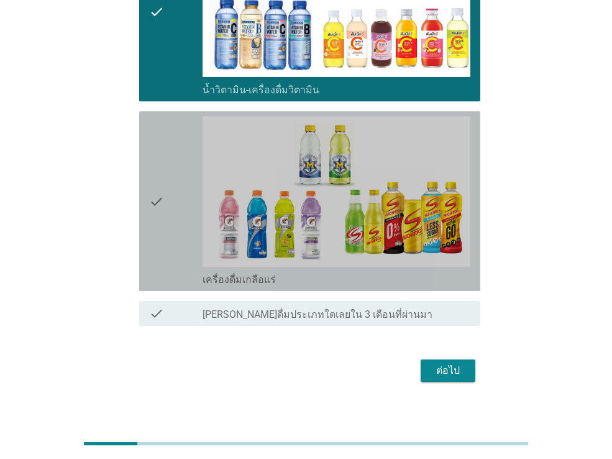
click at [147, 185] on div "check check_box เครื่องดื่มเกลือแร่" at bounding box center [309, 201] width 341 height 180
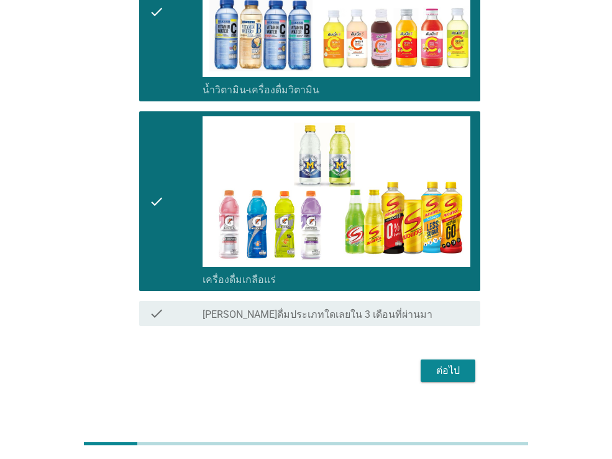
click at [449, 368] on button "ต่อไป" at bounding box center [448, 370] width 55 height 22
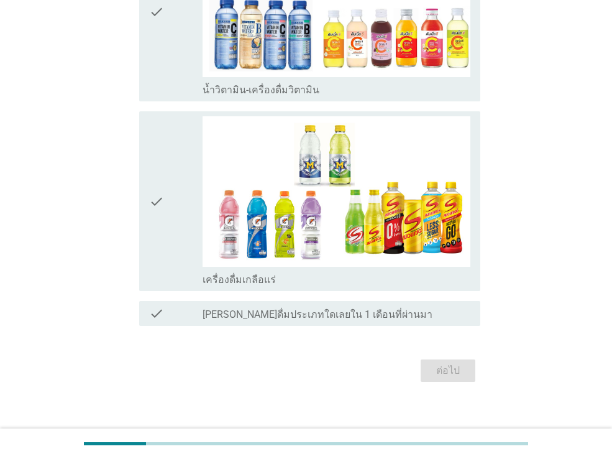
scroll to position [0, 0]
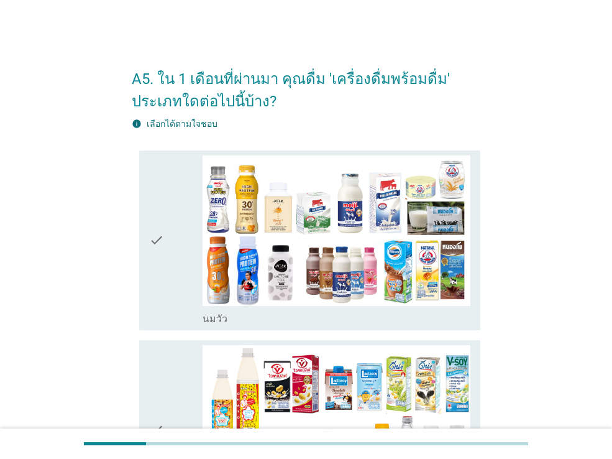
click at [178, 229] on div "check" at bounding box center [175, 240] width 53 height 170
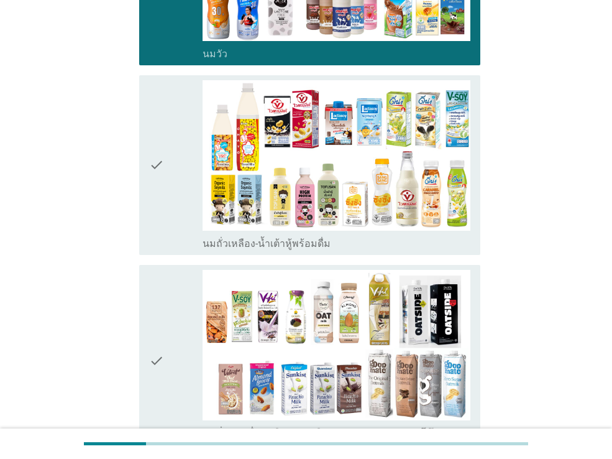
scroll to position [267, 0]
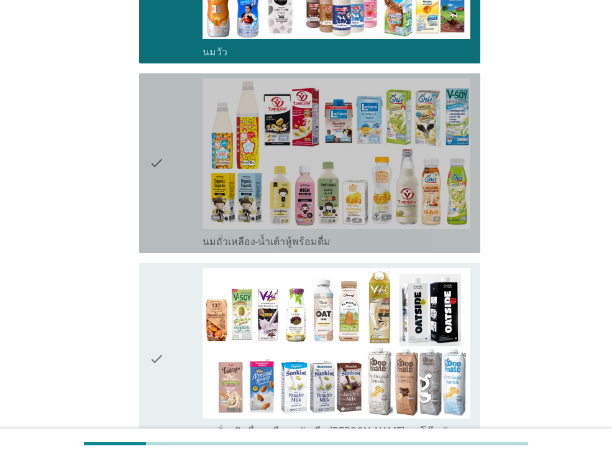
click at [169, 218] on div "check" at bounding box center [175, 163] width 53 height 170
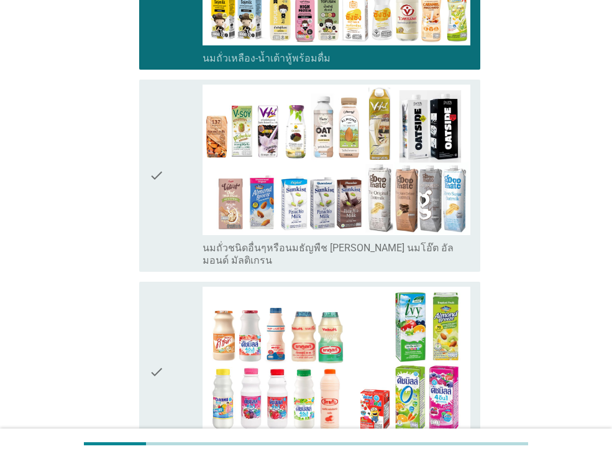
scroll to position [471, 0]
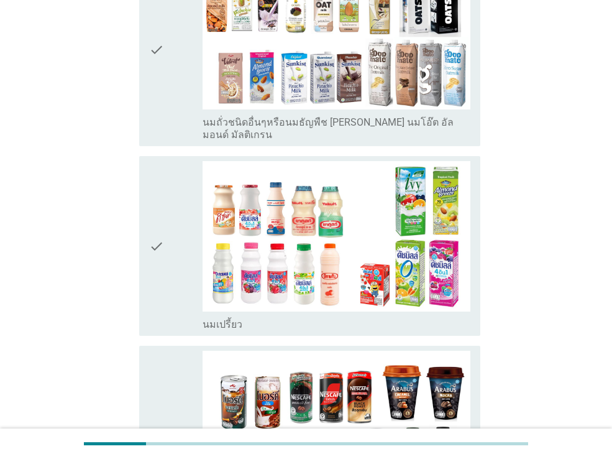
click at [169, 218] on div "check" at bounding box center [175, 246] width 53 height 170
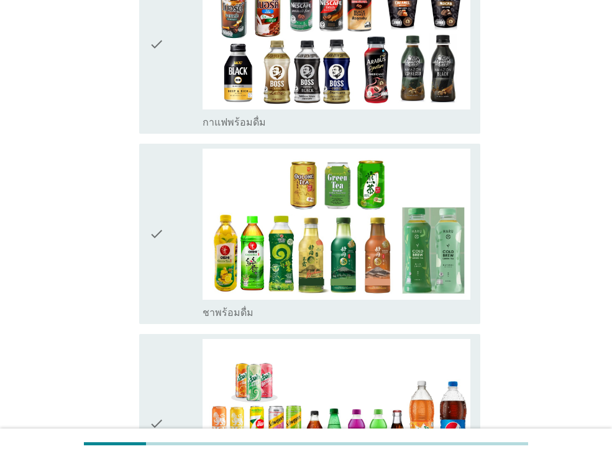
click at [169, 218] on div "check" at bounding box center [175, 234] width 53 height 170
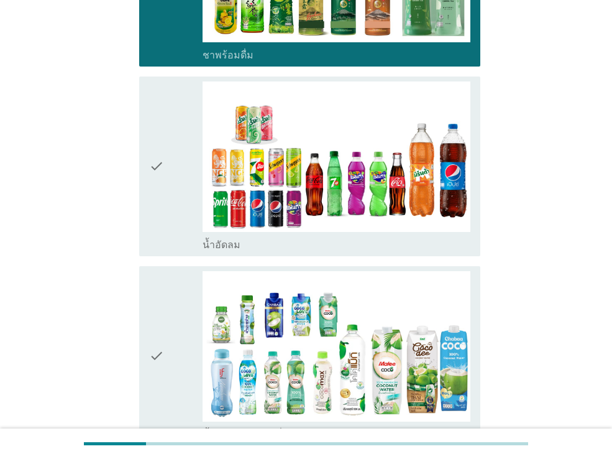
scroll to position [1249, 0]
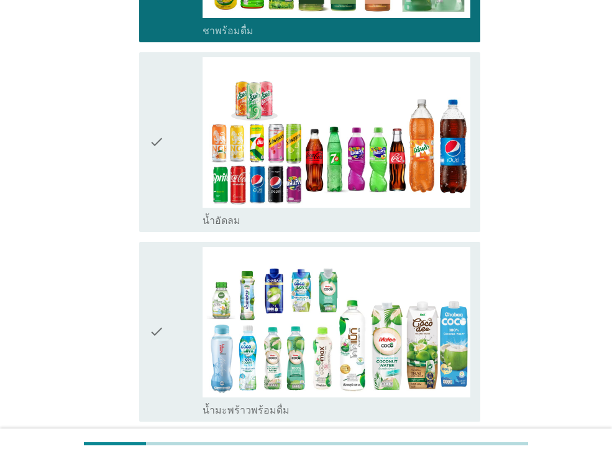
click at [169, 200] on div "check" at bounding box center [175, 142] width 53 height 170
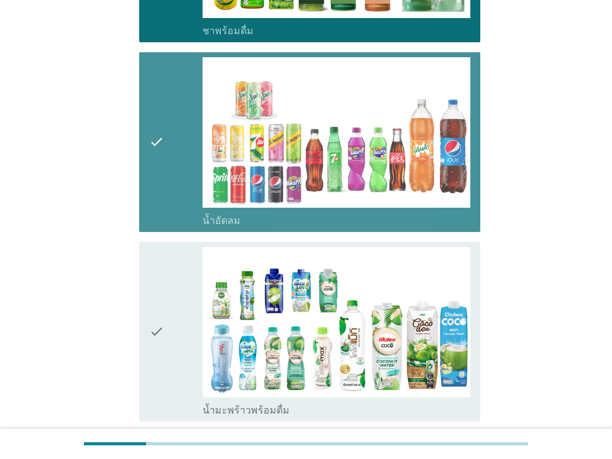
click at [163, 291] on icon "check" at bounding box center [156, 332] width 15 height 170
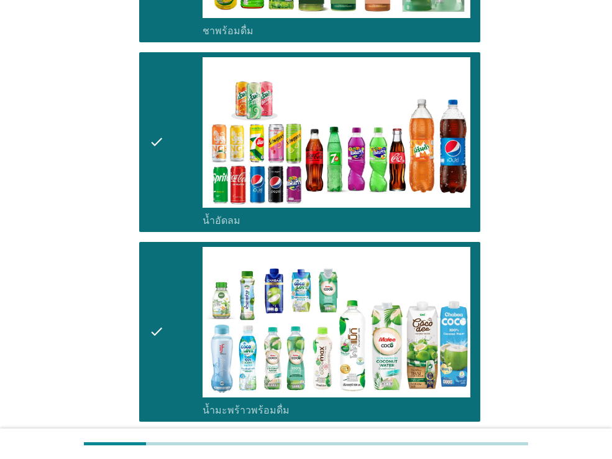
scroll to position [1526, 0]
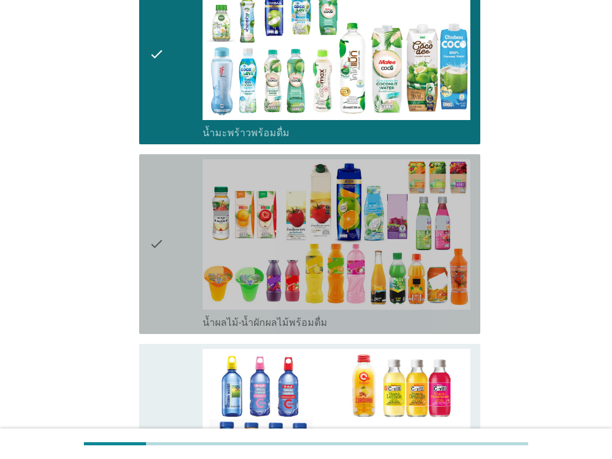
click at [163, 282] on icon "check" at bounding box center [156, 244] width 15 height 170
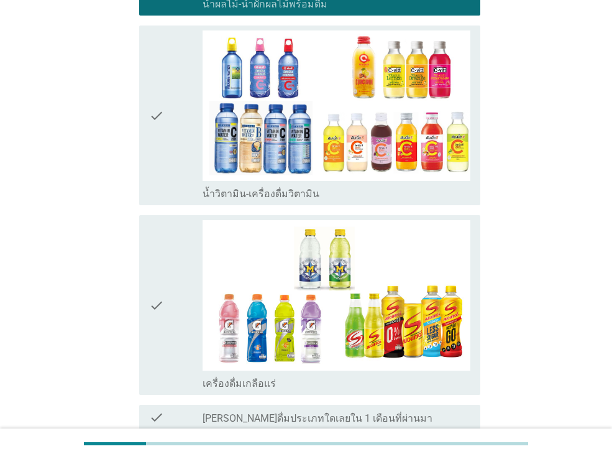
scroll to position [1948, 0]
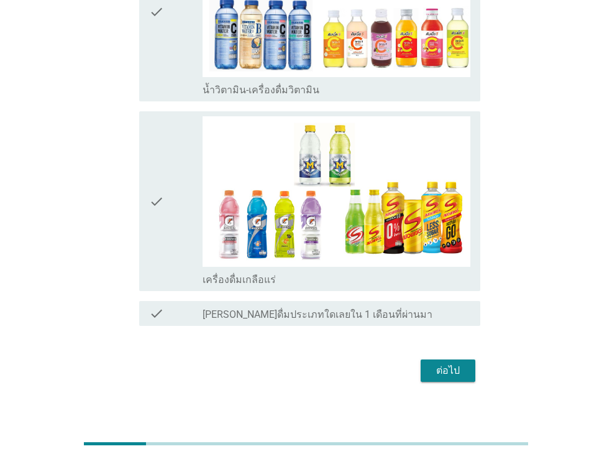
click at [194, 229] on div "check" at bounding box center [175, 201] width 53 height 170
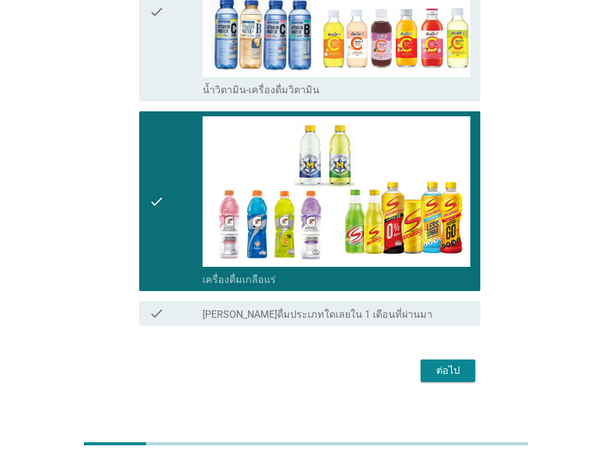
click at [467, 359] on button "ต่อไป" at bounding box center [448, 370] width 55 height 22
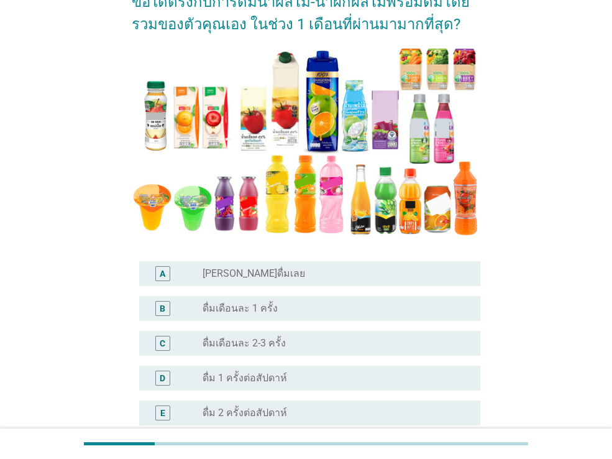
scroll to position [201, 0]
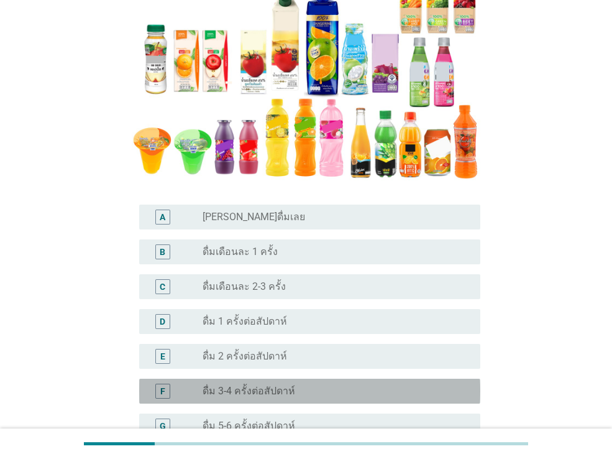
click at [312, 398] on div "F radio_button_unchecked ดื่ม 3-4 ครั้งต่อสัปดาห์" at bounding box center [309, 391] width 341 height 25
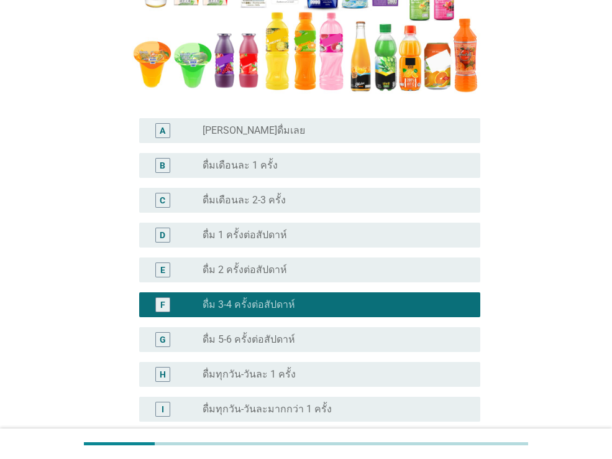
scroll to position [410, 0]
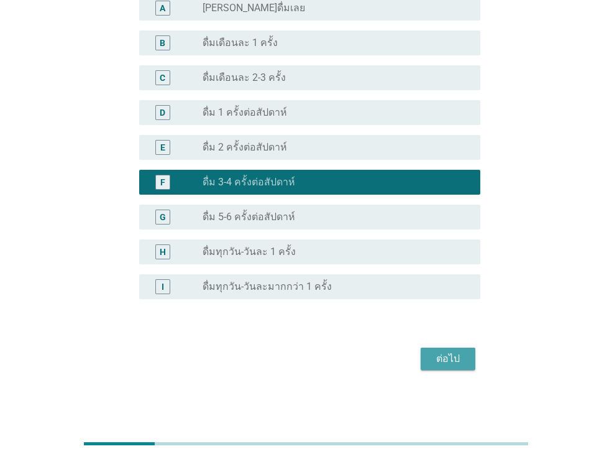
click at [422, 356] on button "ต่อไป" at bounding box center [448, 358] width 55 height 22
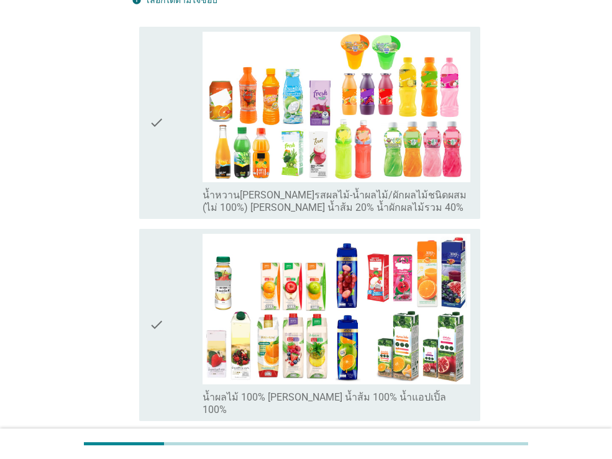
scroll to position [204, 0]
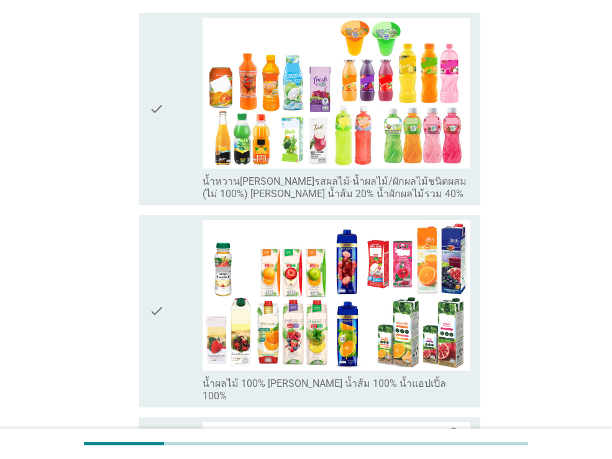
click at [155, 185] on icon "check" at bounding box center [156, 109] width 15 height 182
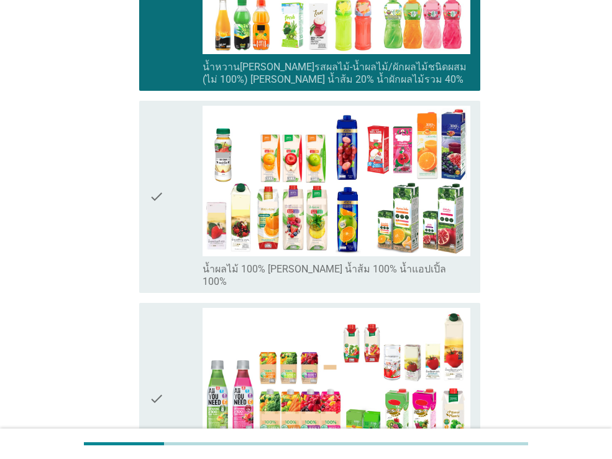
click at [163, 228] on icon "check" at bounding box center [156, 197] width 15 height 182
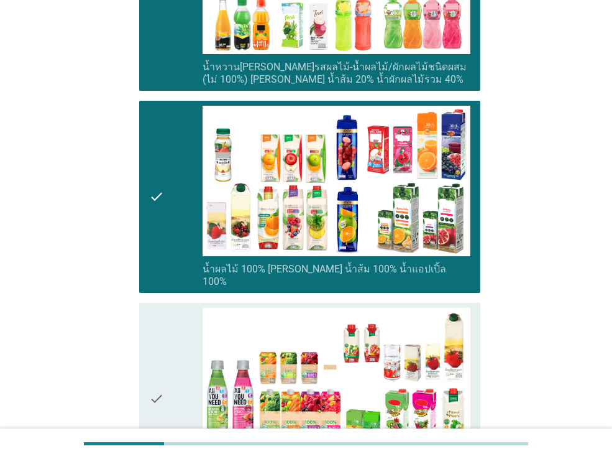
scroll to position [321, 0]
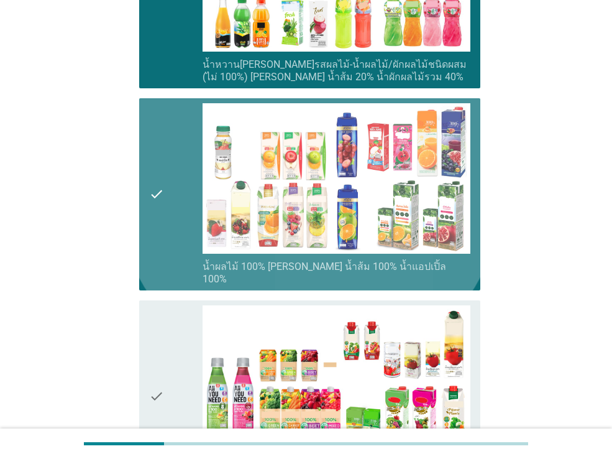
click at [164, 229] on div "check" at bounding box center [175, 194] width 53 height 182
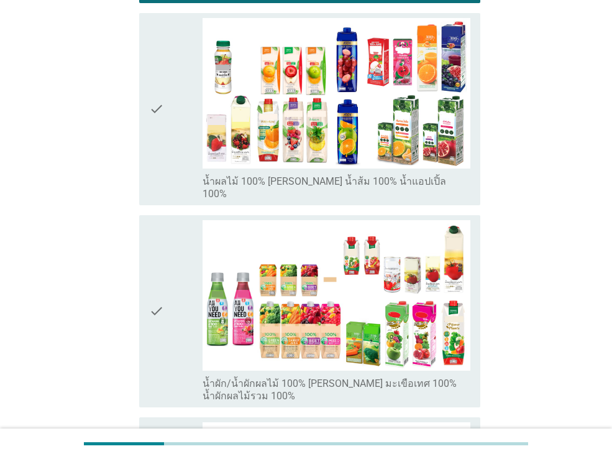
scroll to position [434, 0]
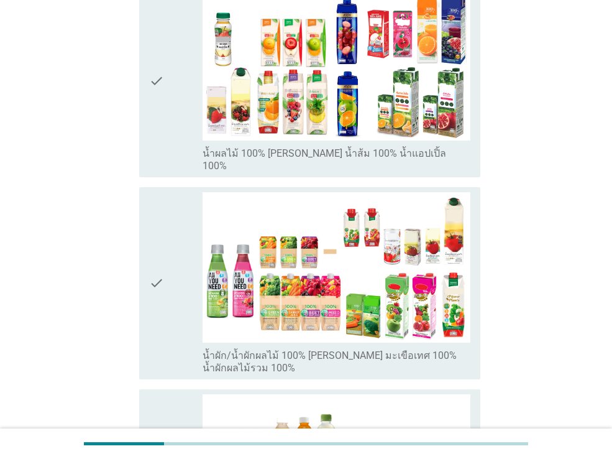
click at [157, 124] on icon "check" at bounding box center [156, 81] width 15 height 182
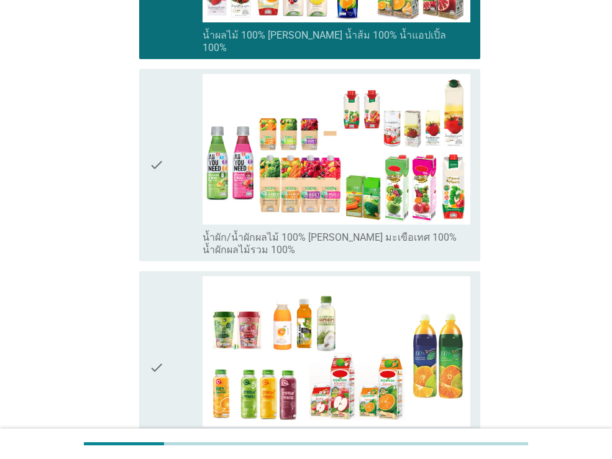
click at [165, 211] on div "check" at bounding box center [175, 165] width 53 height 182
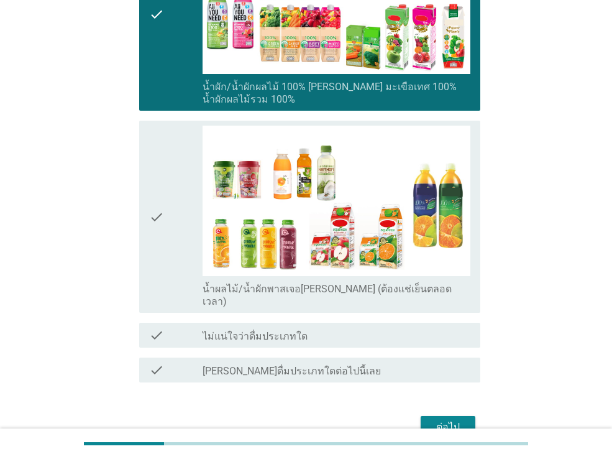
scroll to position [747, 0]
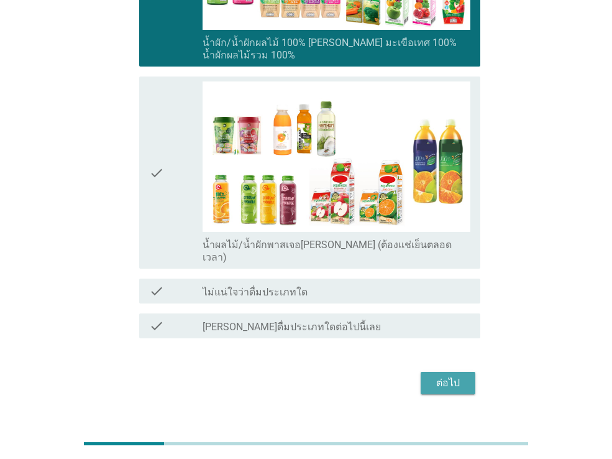
click at [436, 375] on div "ต่อไป" at bounding box center [448, 382] width 35 height 15
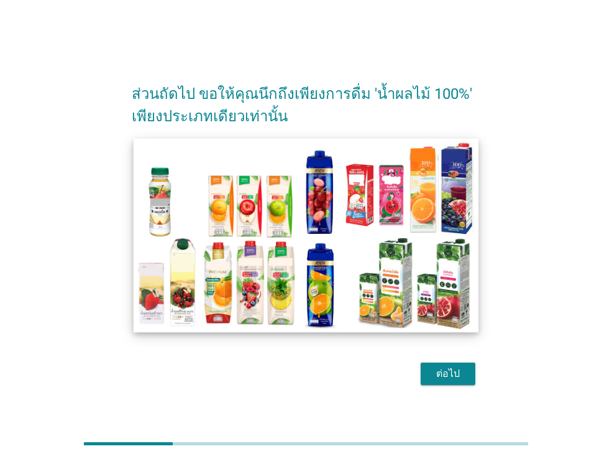
scroll to position [2, 0]
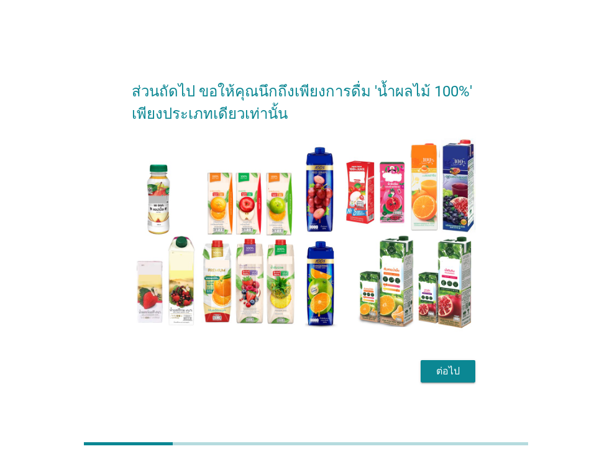
click at [452, 371] on div "ต่อไป" at bounding box center [448, 371] width 35 height 15
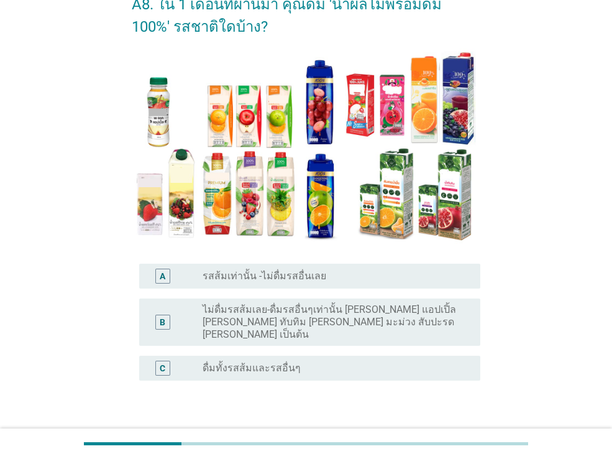
scroll to position [133, 0]
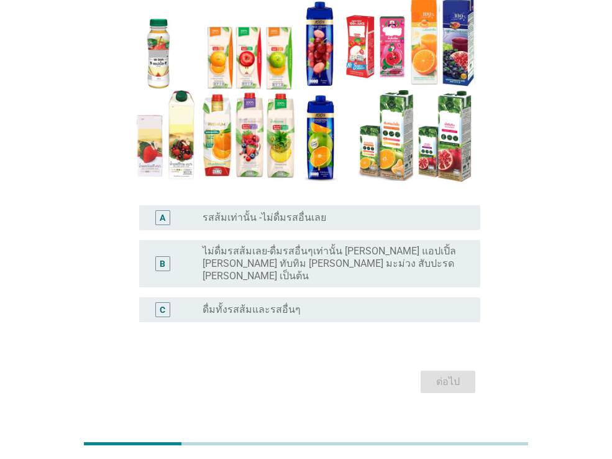
click at [165, 257] on div "B" at bounding box center [163, 263] width 6 height 13
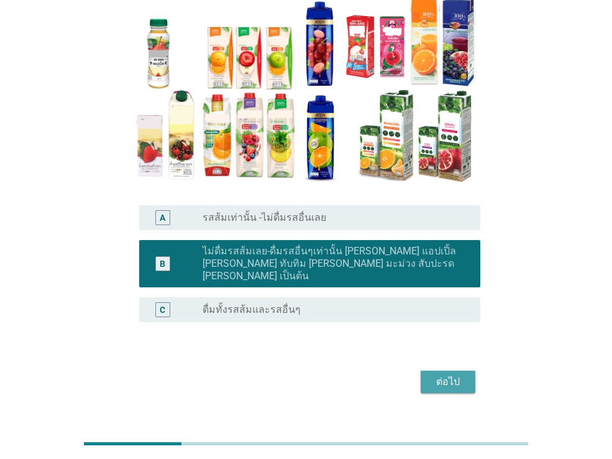
click at [462, 374] on div "ต่อไป" at bounding box center [448, 381] width 35 height 15
